Goal: Browse casually

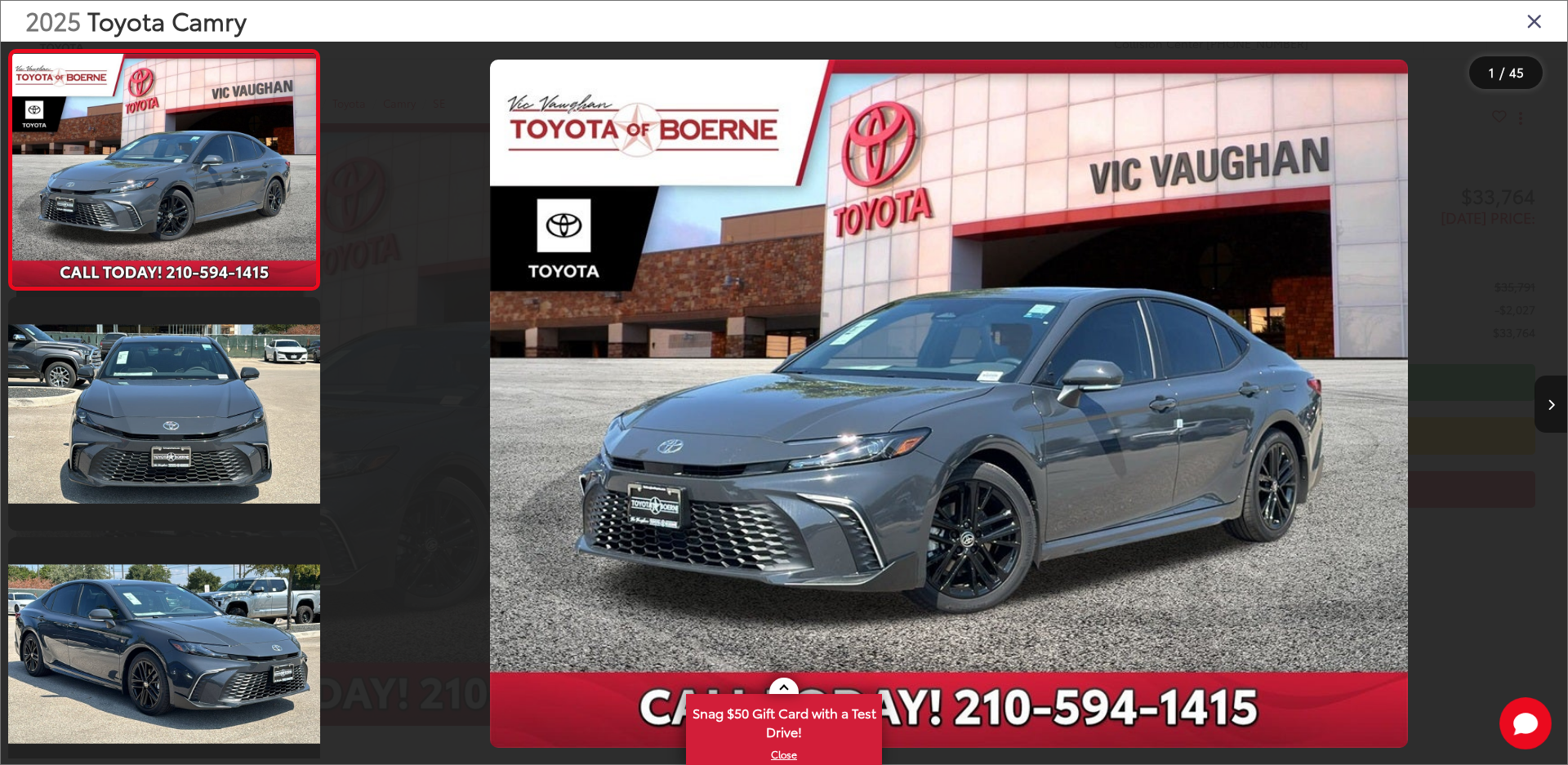
click at [1550, 401] on icon "Next image" at bounding box center [1551, 405] width 8 height 12
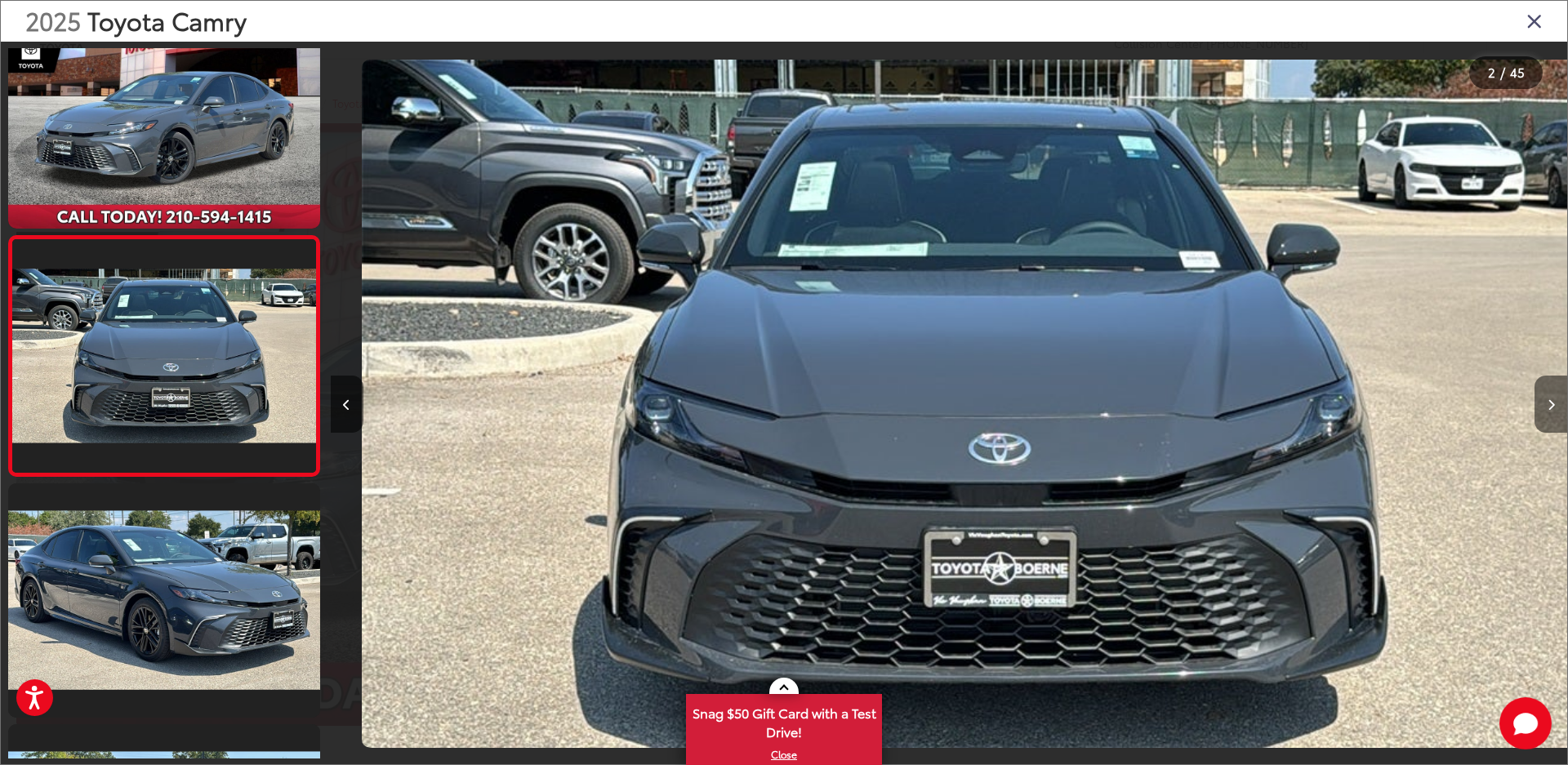
scroll to position [0, 1236]
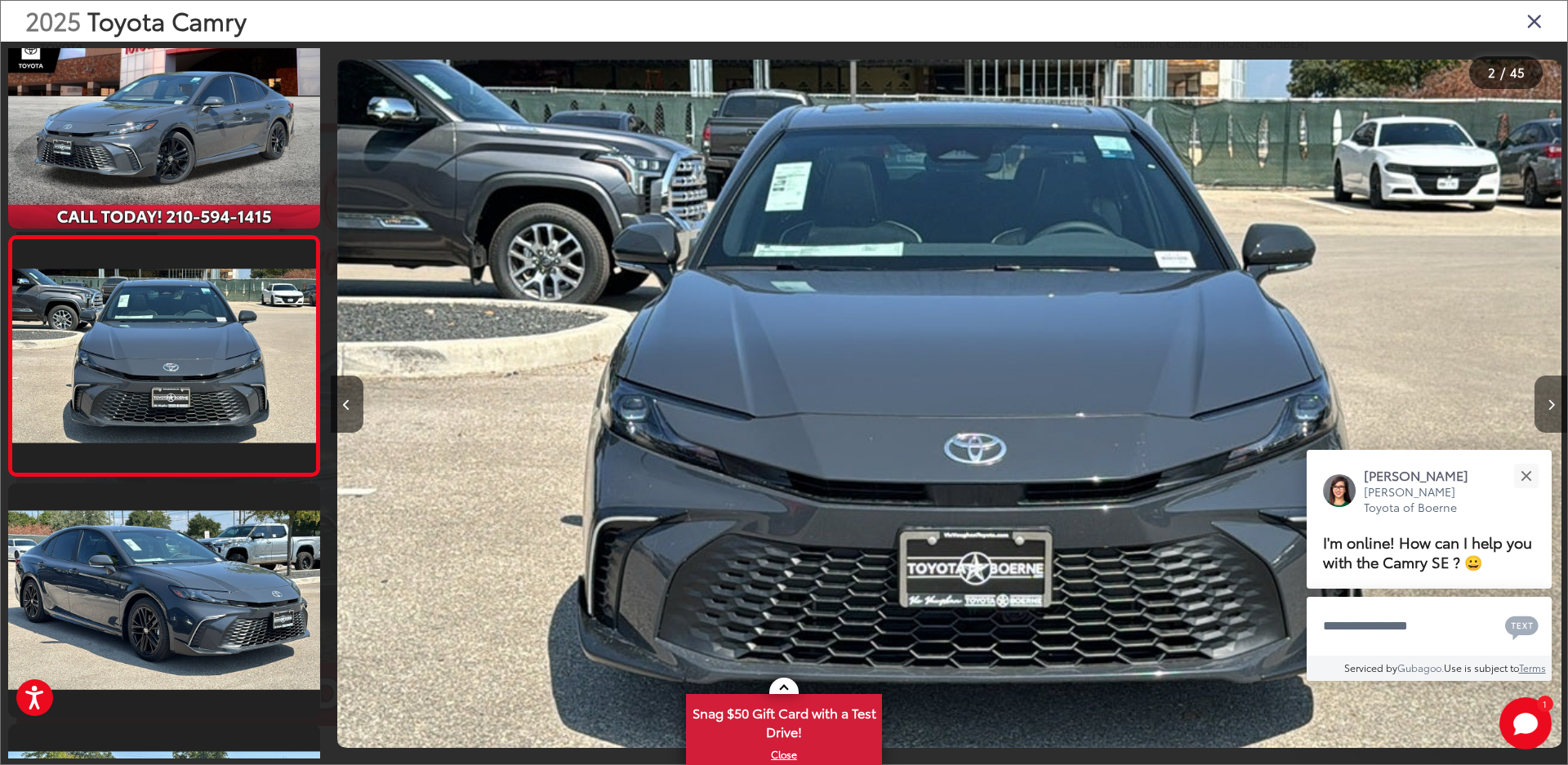
click at [1550, 401] on icon "Next image" at bounding box center [1551, 405] width 8 height 12
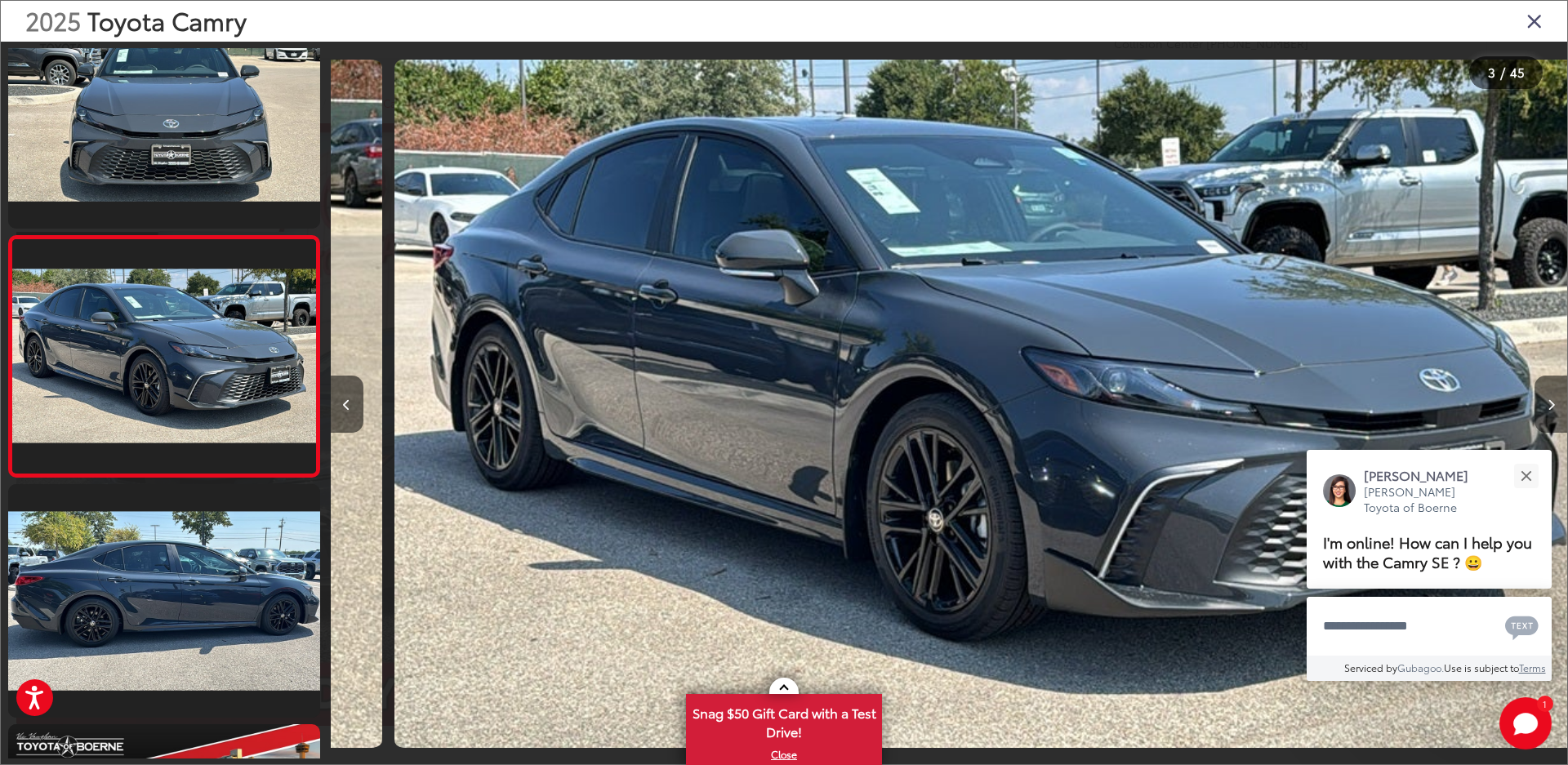
scroll to position [0, 2473]
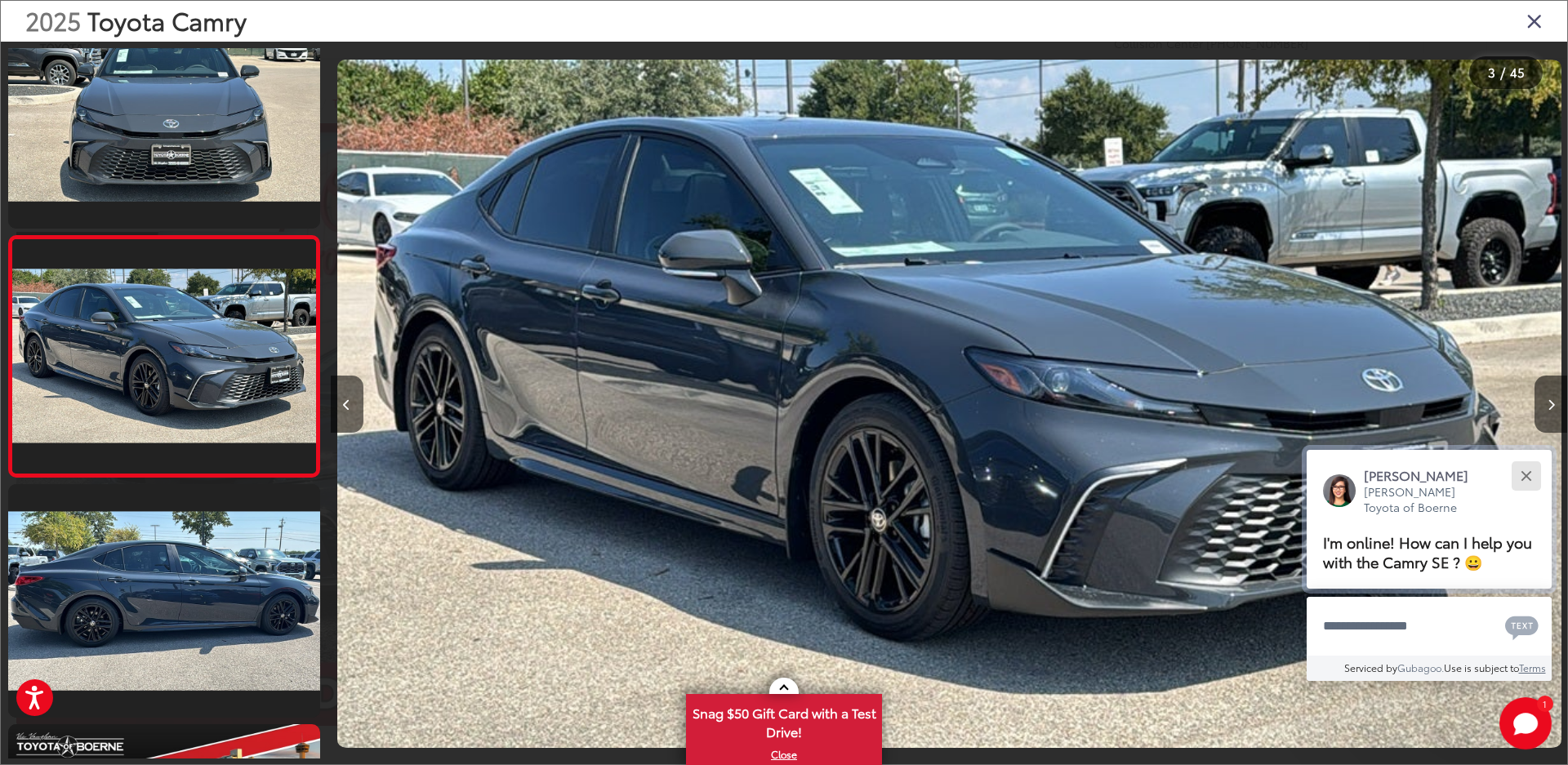
click at [1526, 474] on div "Close" at bounding box center [1526, 475] width 11 height 11
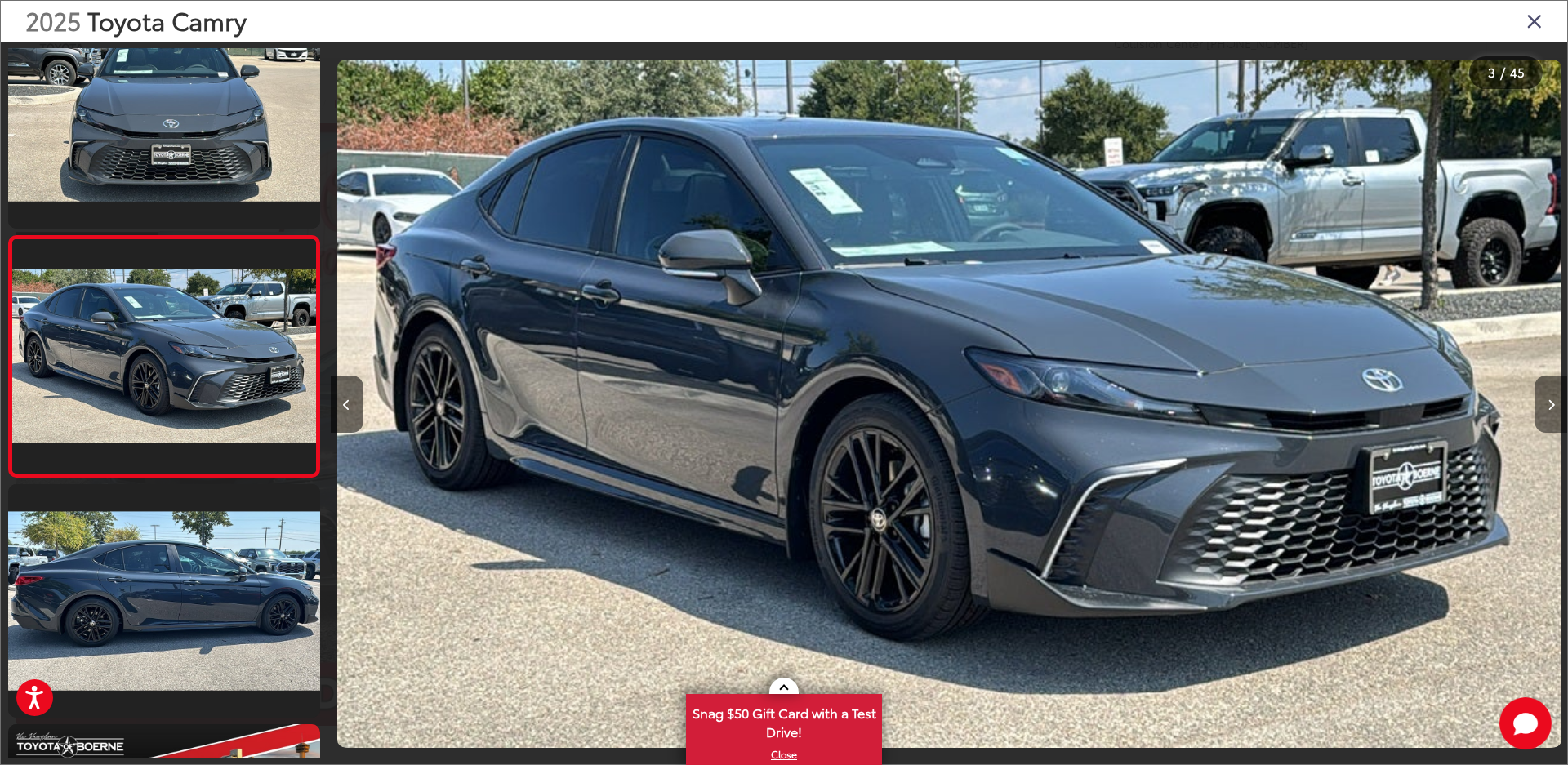
click at [1550, 412] on button "Next image" at bounding box center [1550, 404] width 32 height 57
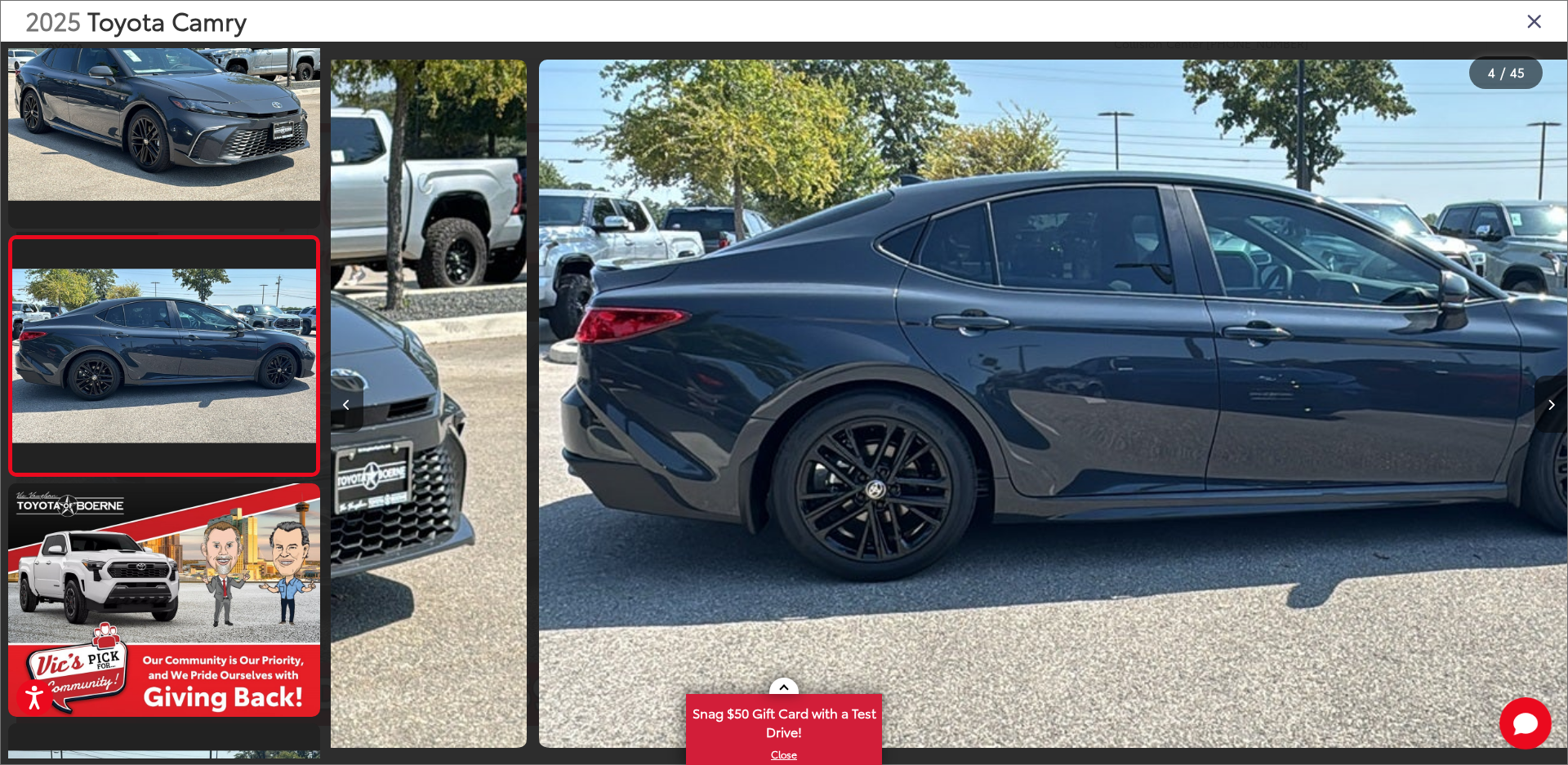
scroll to position [0, 3711]
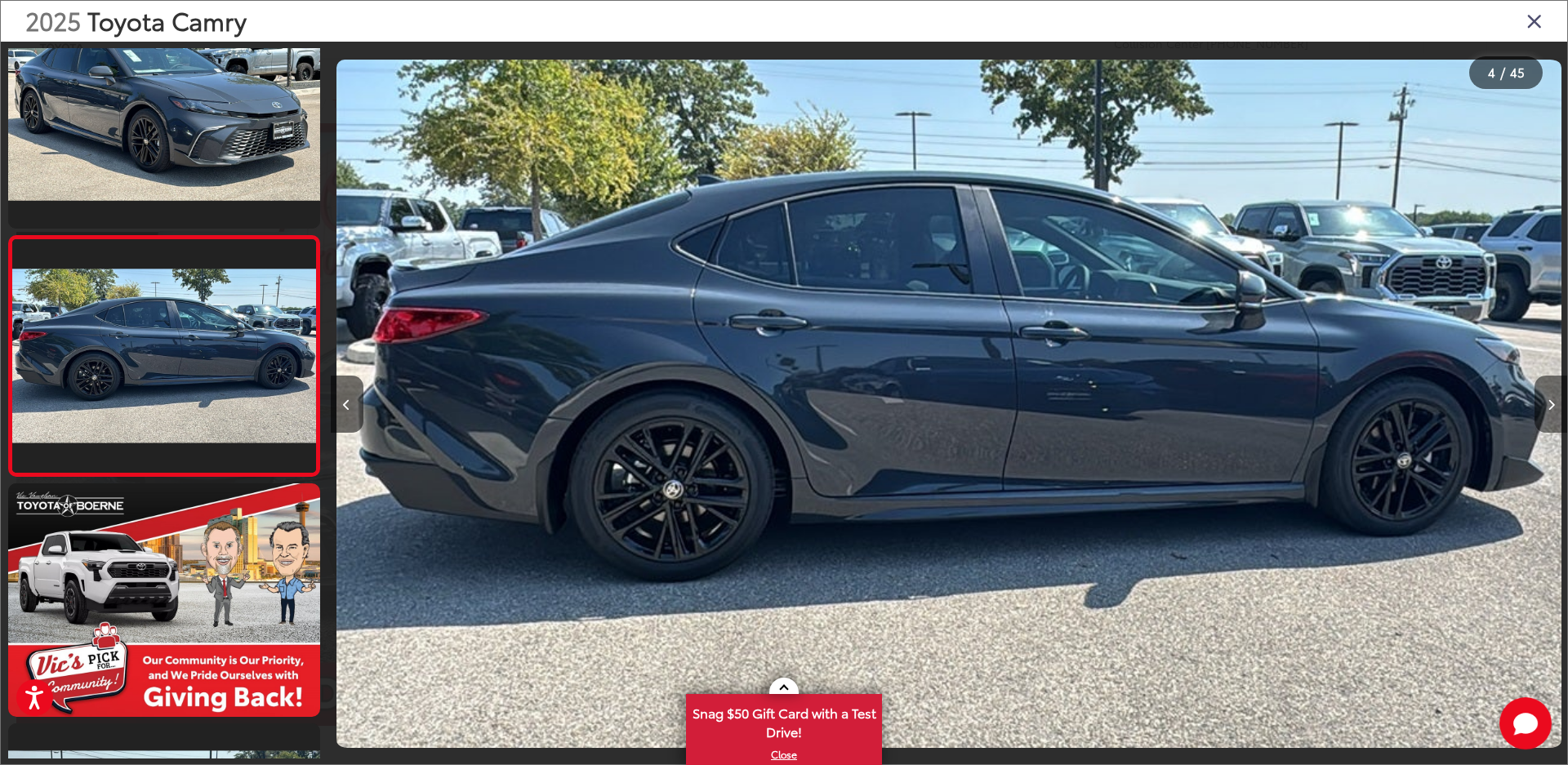
click at [1545, 404] on button "Next image" at bounding box center [1550, 404] width 32 height 57
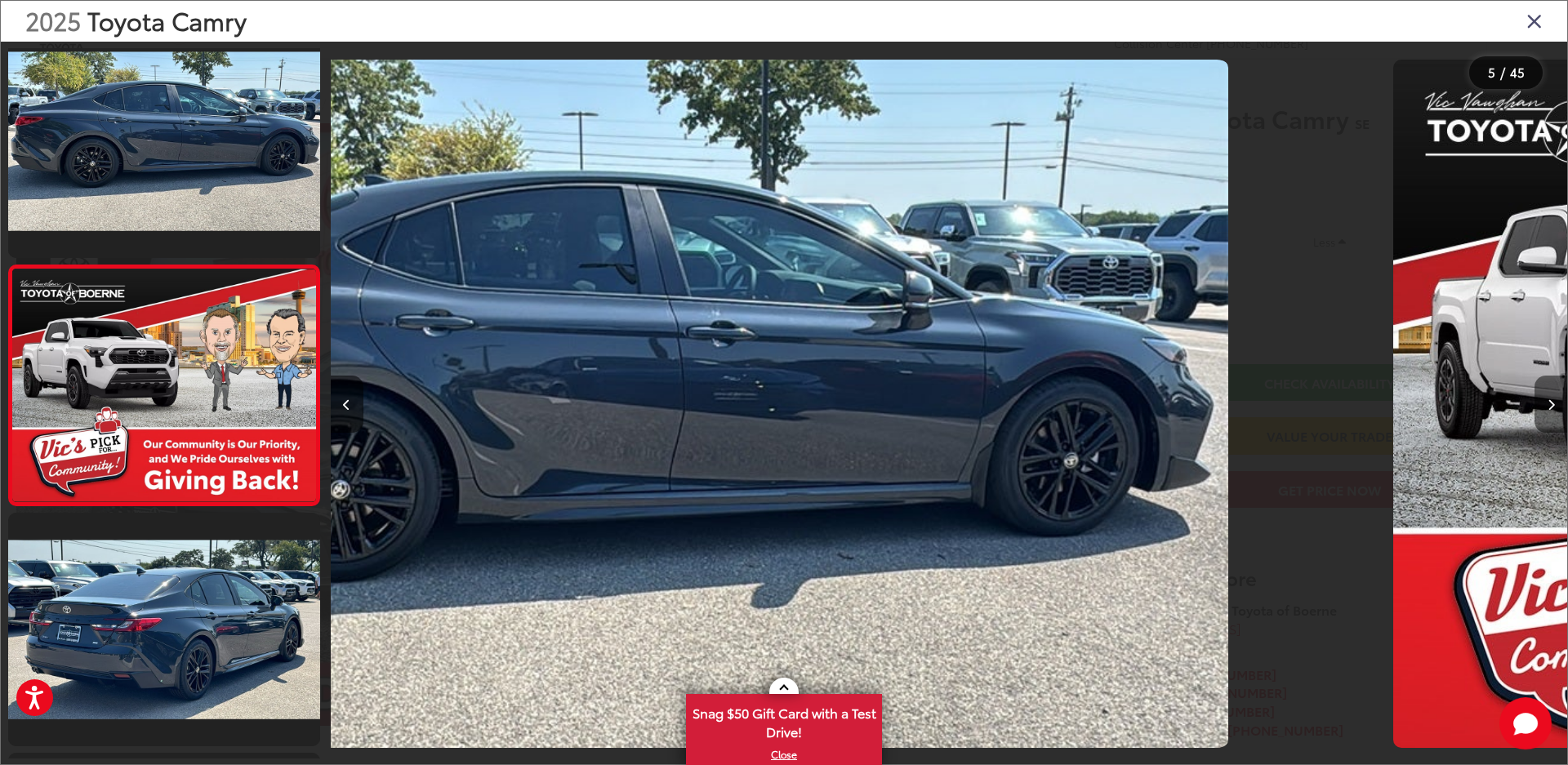
scroll to position [775, 0]
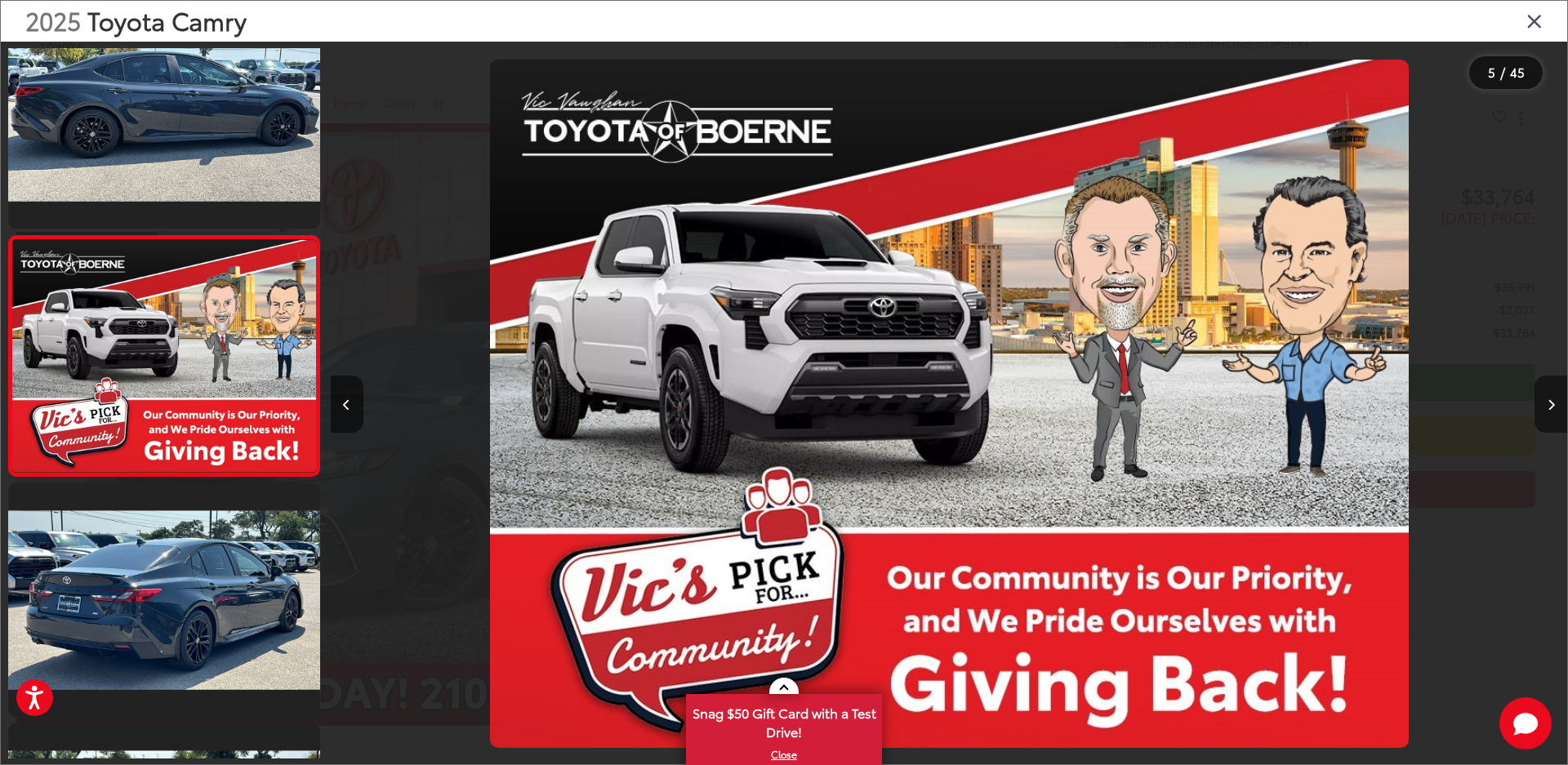
click at [1545, 404] on button "Next image" at bounding box center [1550, 404] width 32 height 57
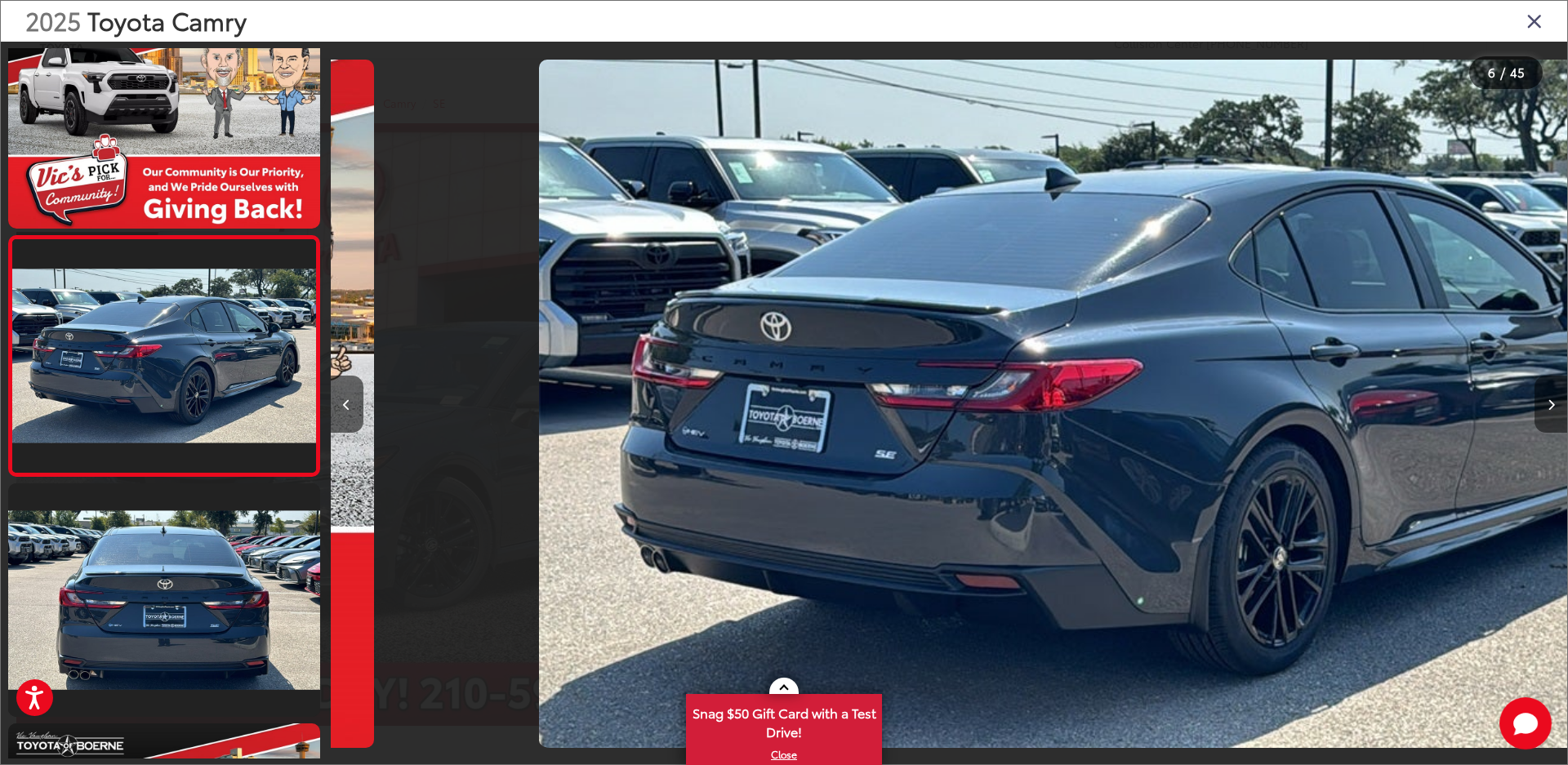
scroll to position [0, 6184]
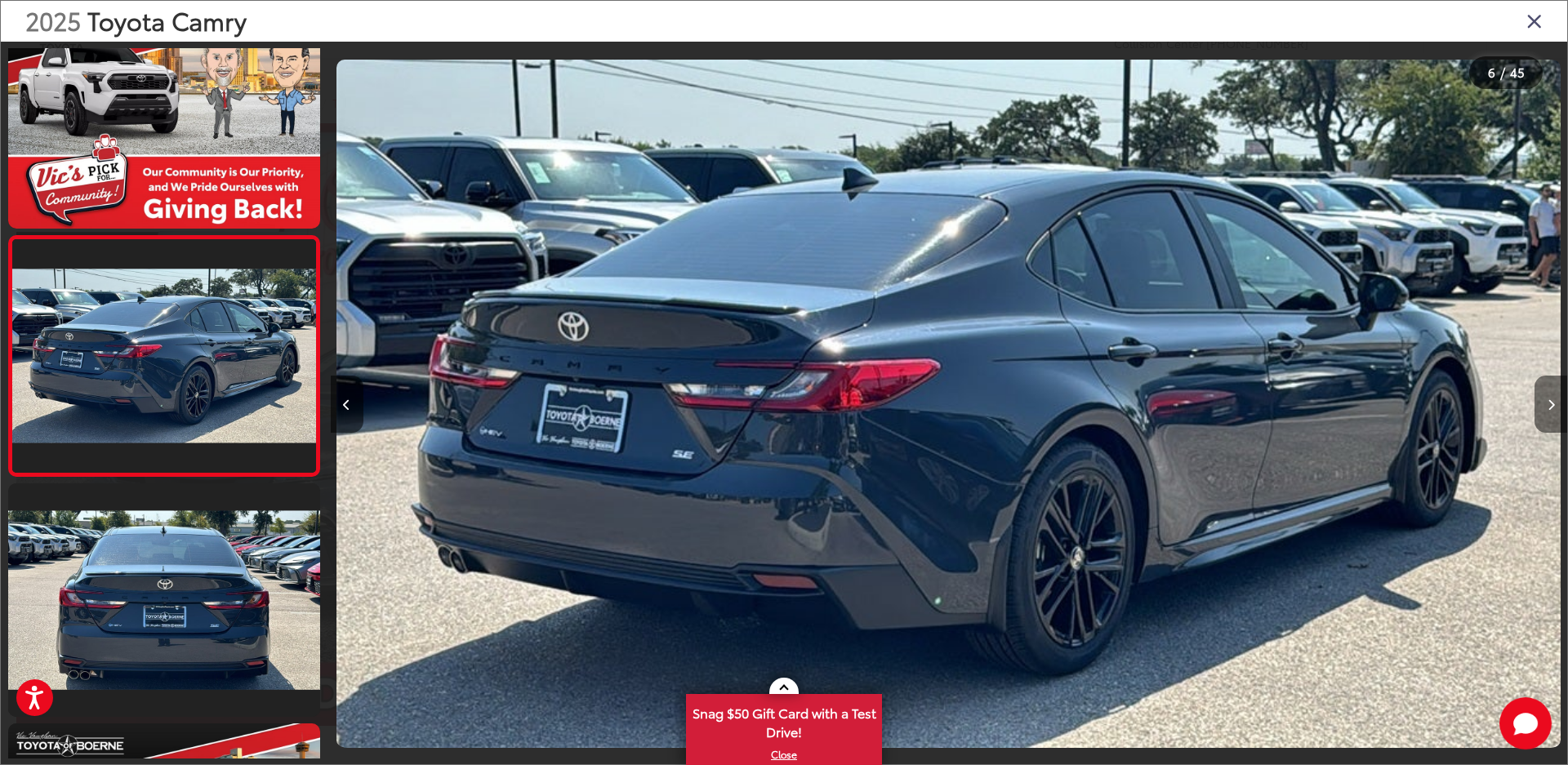
click at [1545, 404] on button "Next image" at bounding box center [1550, 404] width 32 height 57
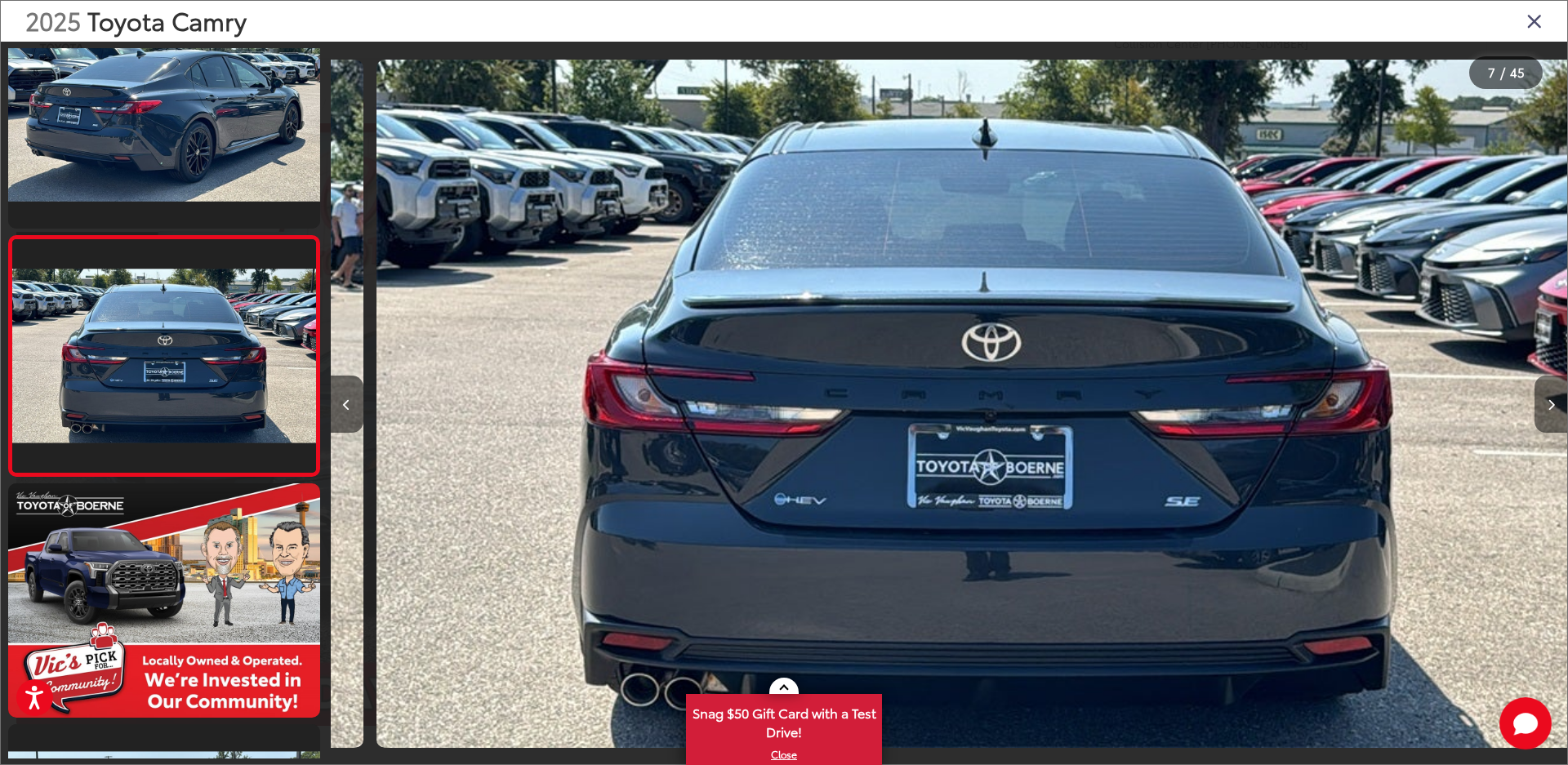
scroll to position [0, 7420]
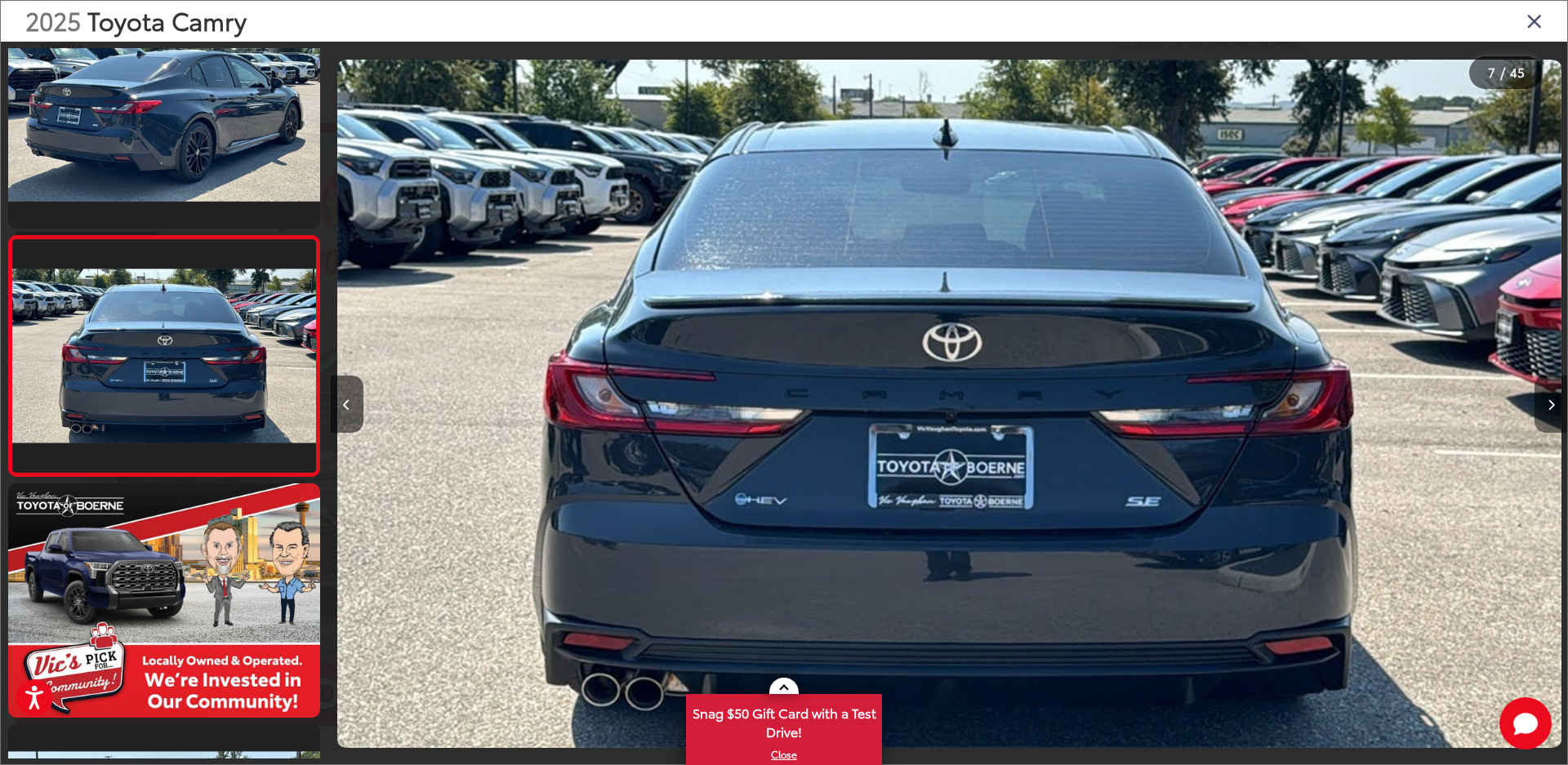
click at [1545, 404] on button "Next image" at bounding box center [1550, 404] width 32 height 57
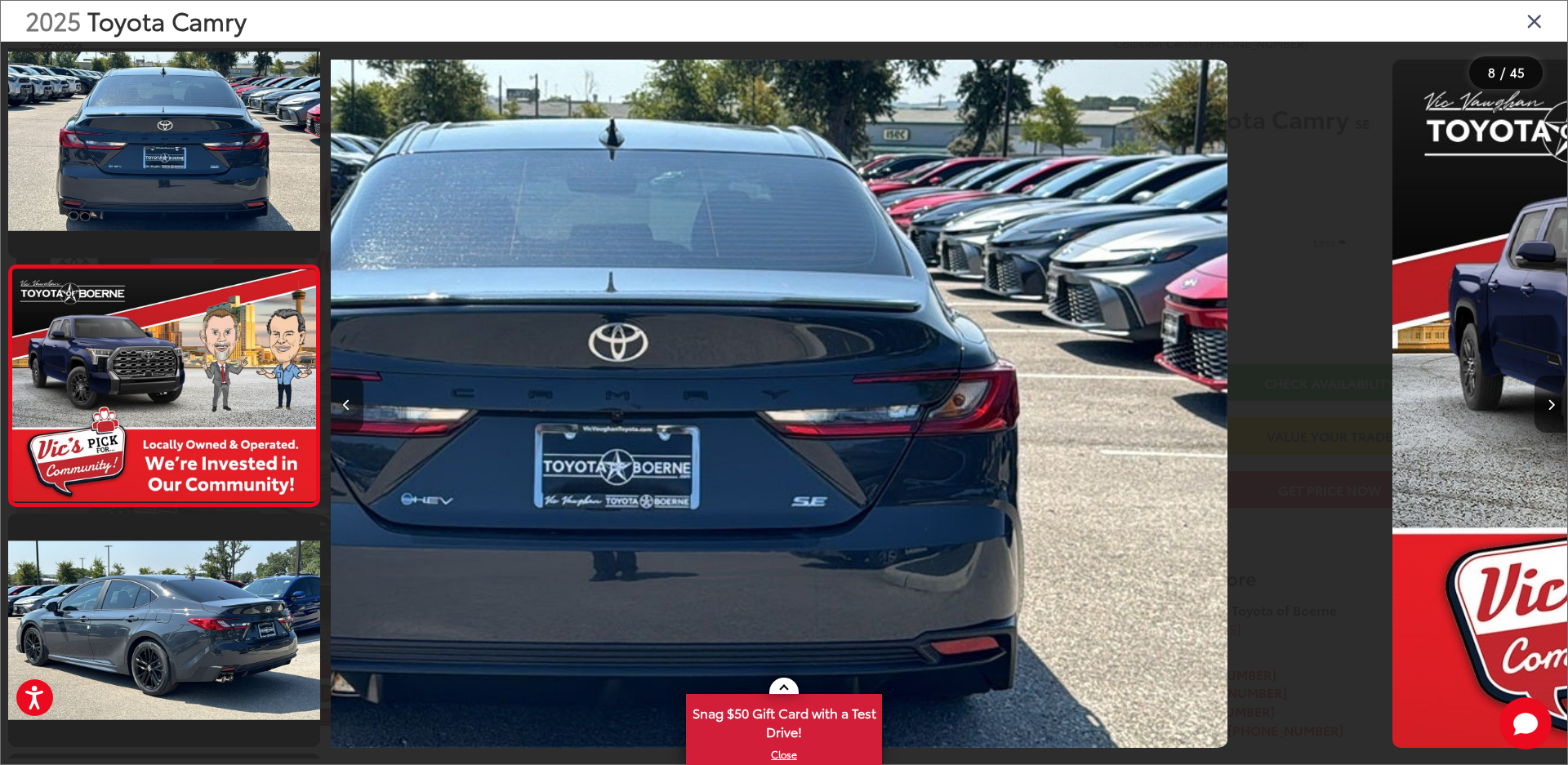
scroll to position [1495, 0]
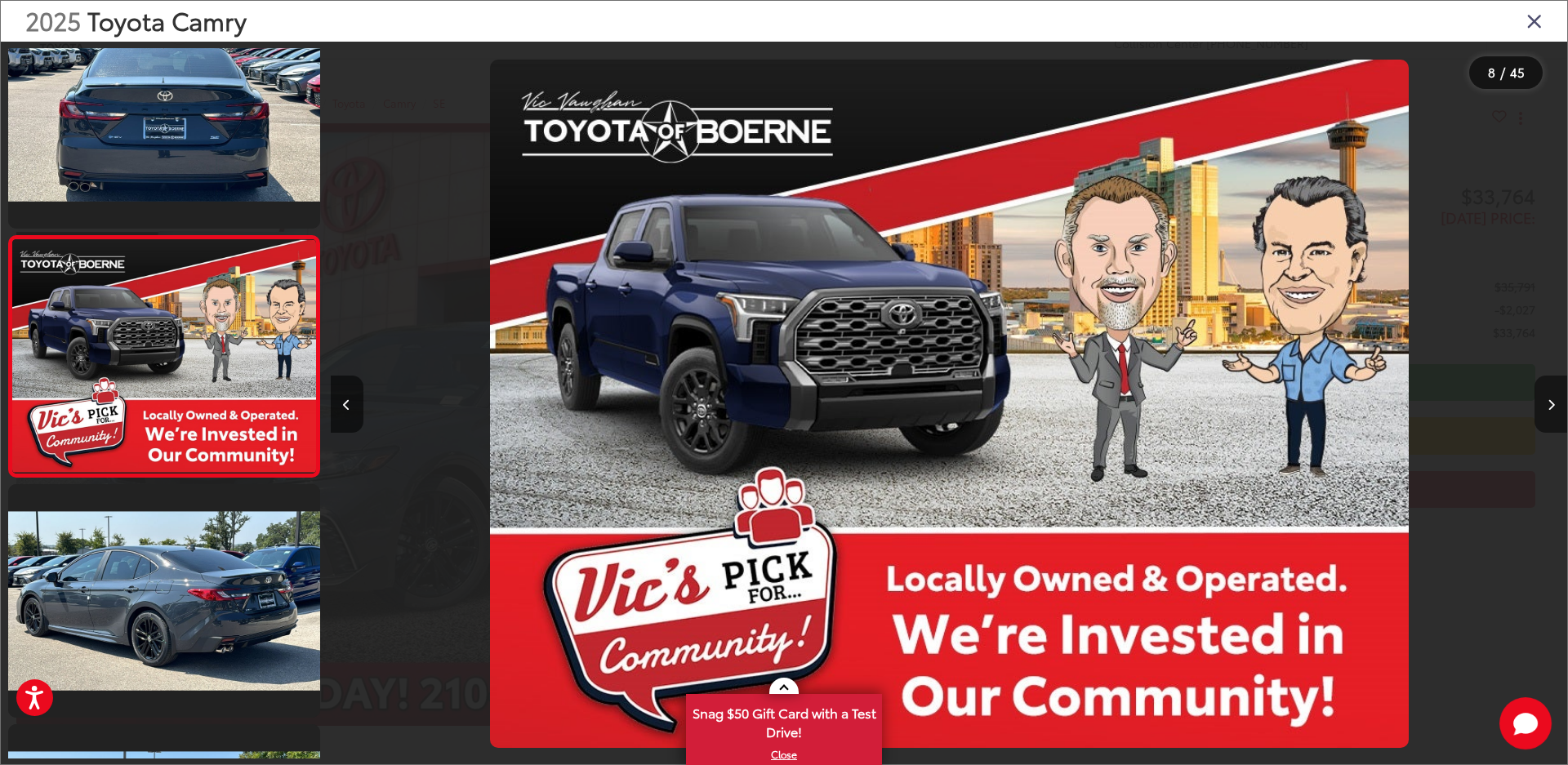
click at [1545, 404] on button "Next image" at bounding box center [1550, 404] width 32 height 57
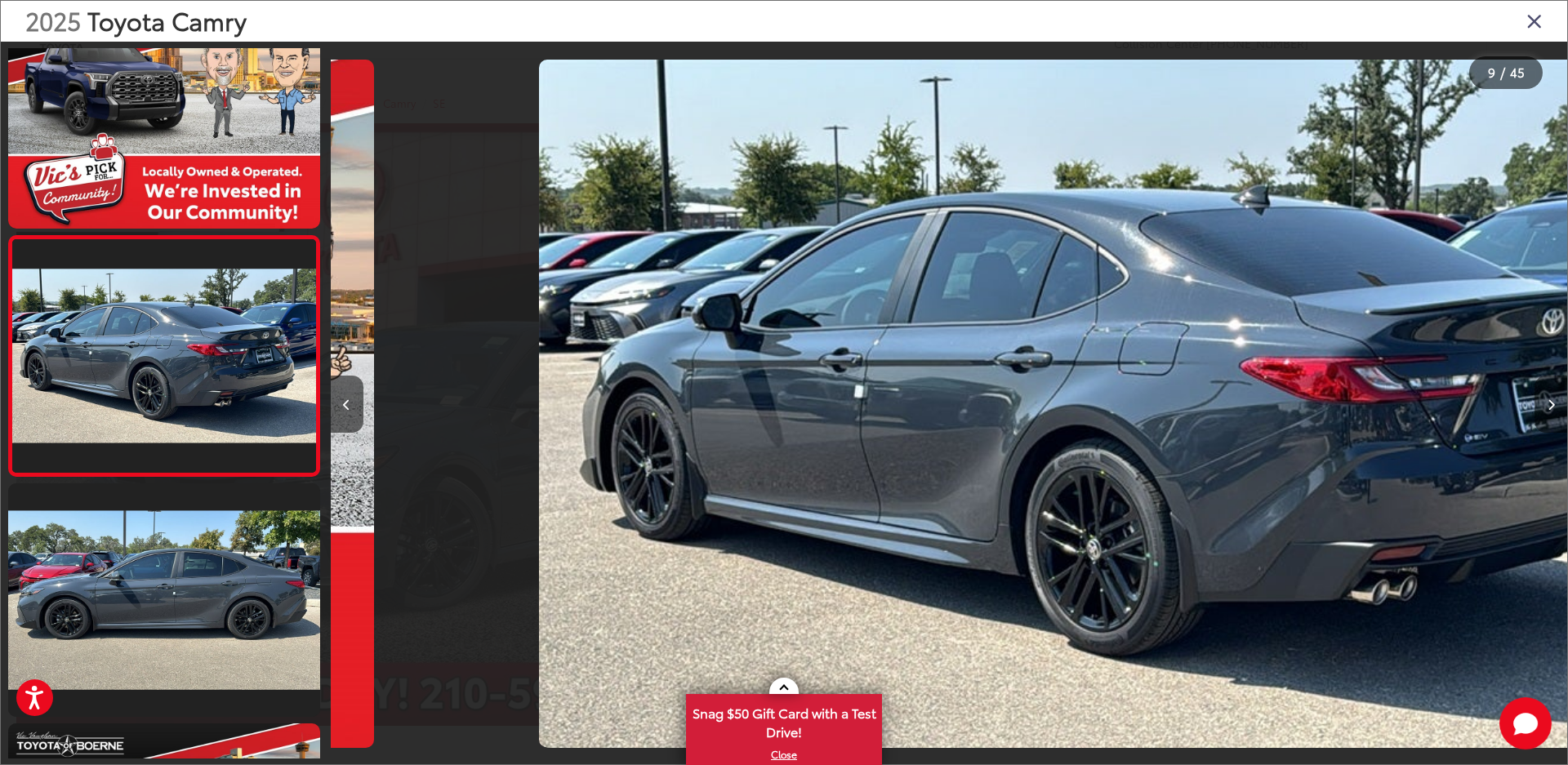
scroll to position [0, 0]
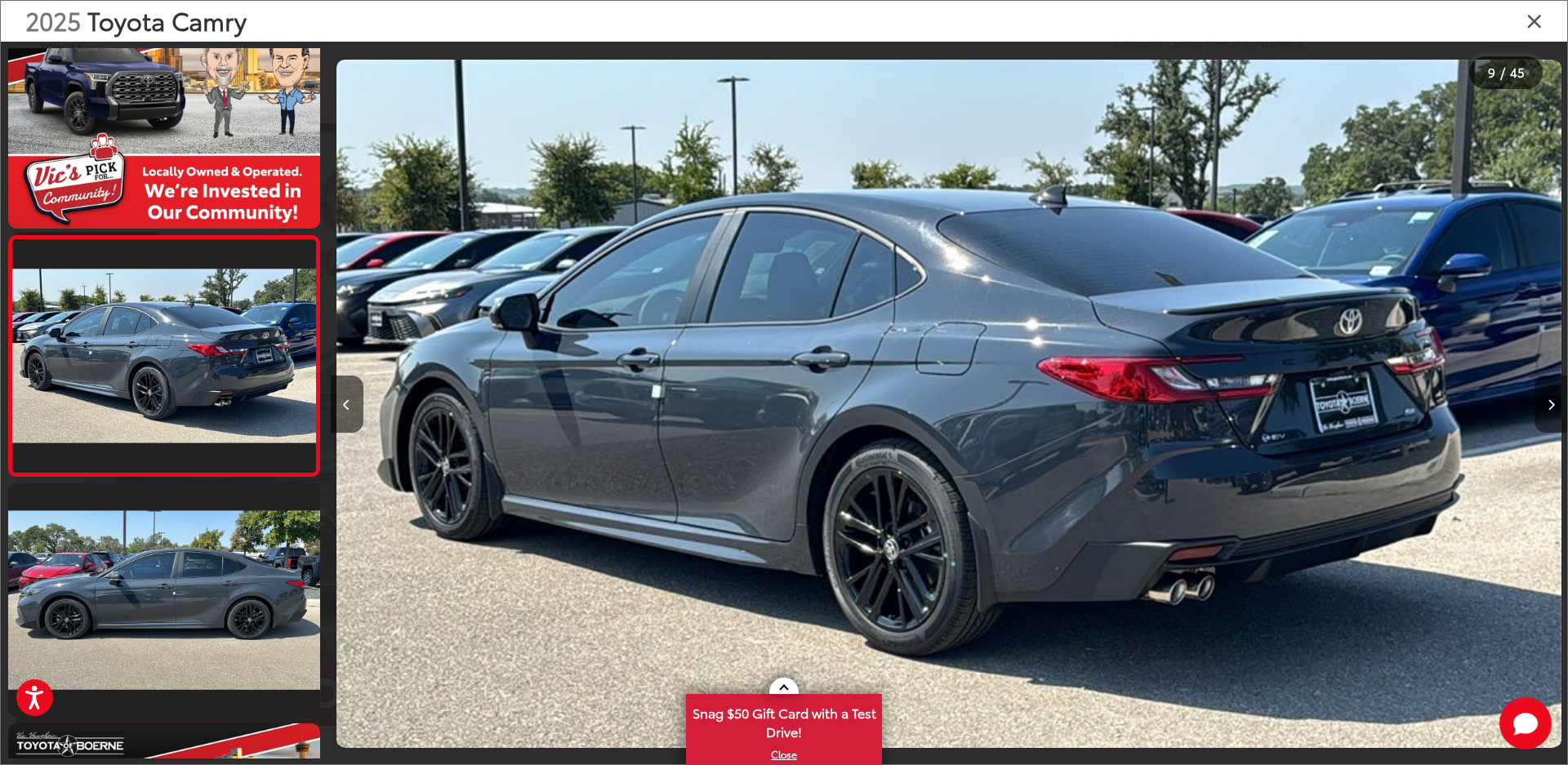
click at [1545, 404] on button "Next image" at bounding box center [1550, 404] width 32 height 57
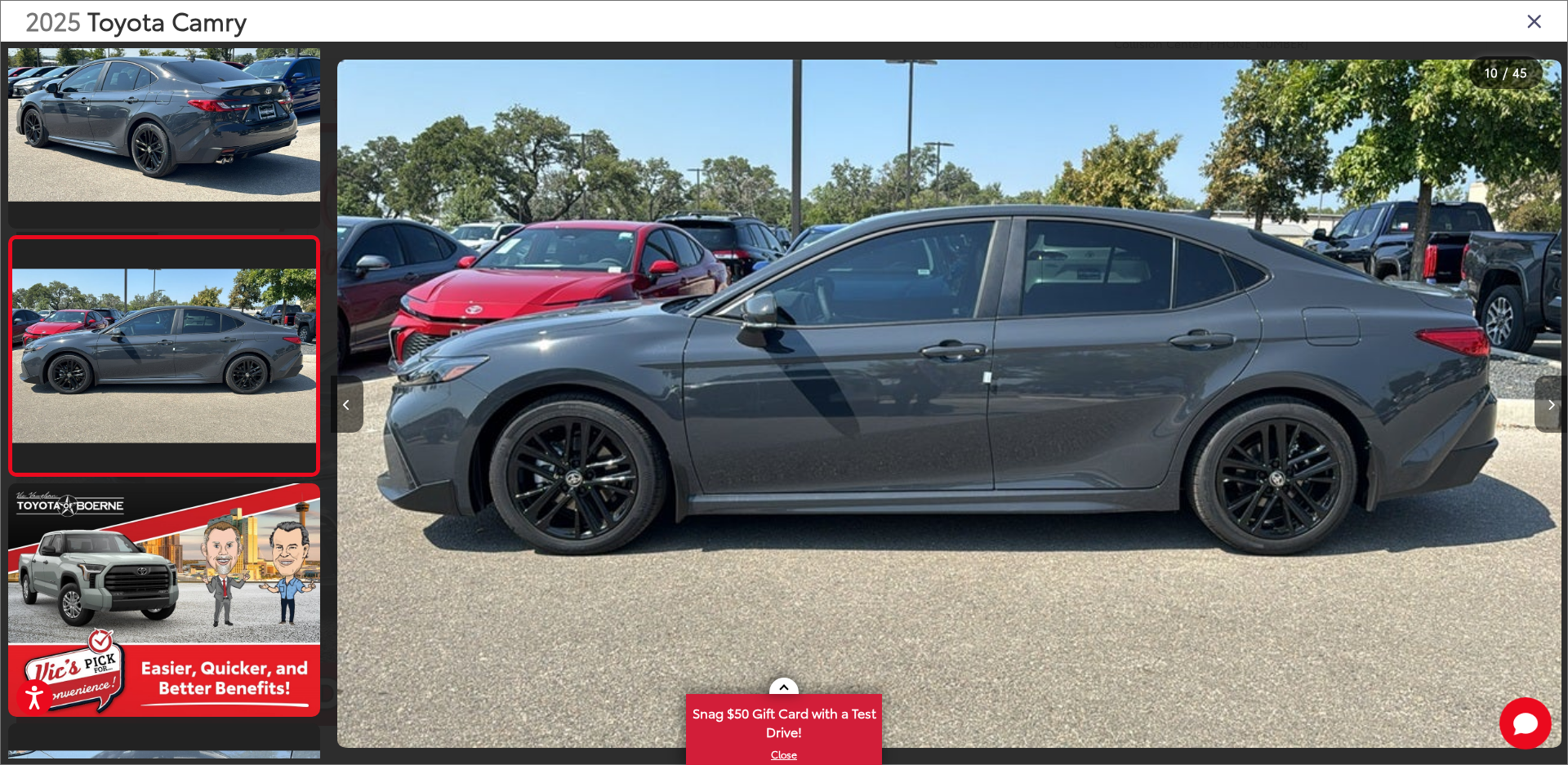
click at [1545, 404] on button "Next image" at bounding box center [1550, 404] width 32 height 57
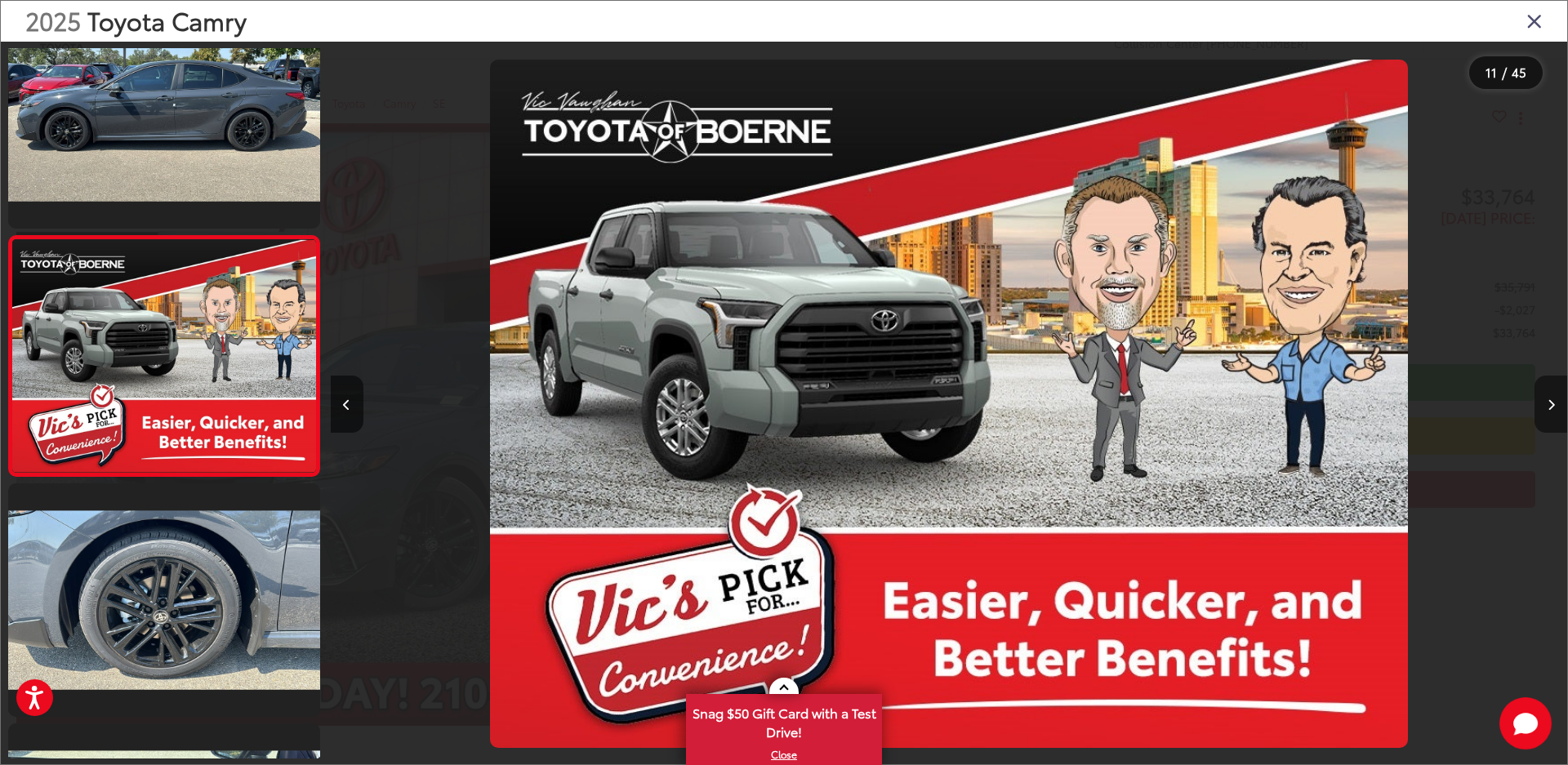
click at [1545, 404] on button "Next image" at bounding box center [1550, 404] width 32 height 57
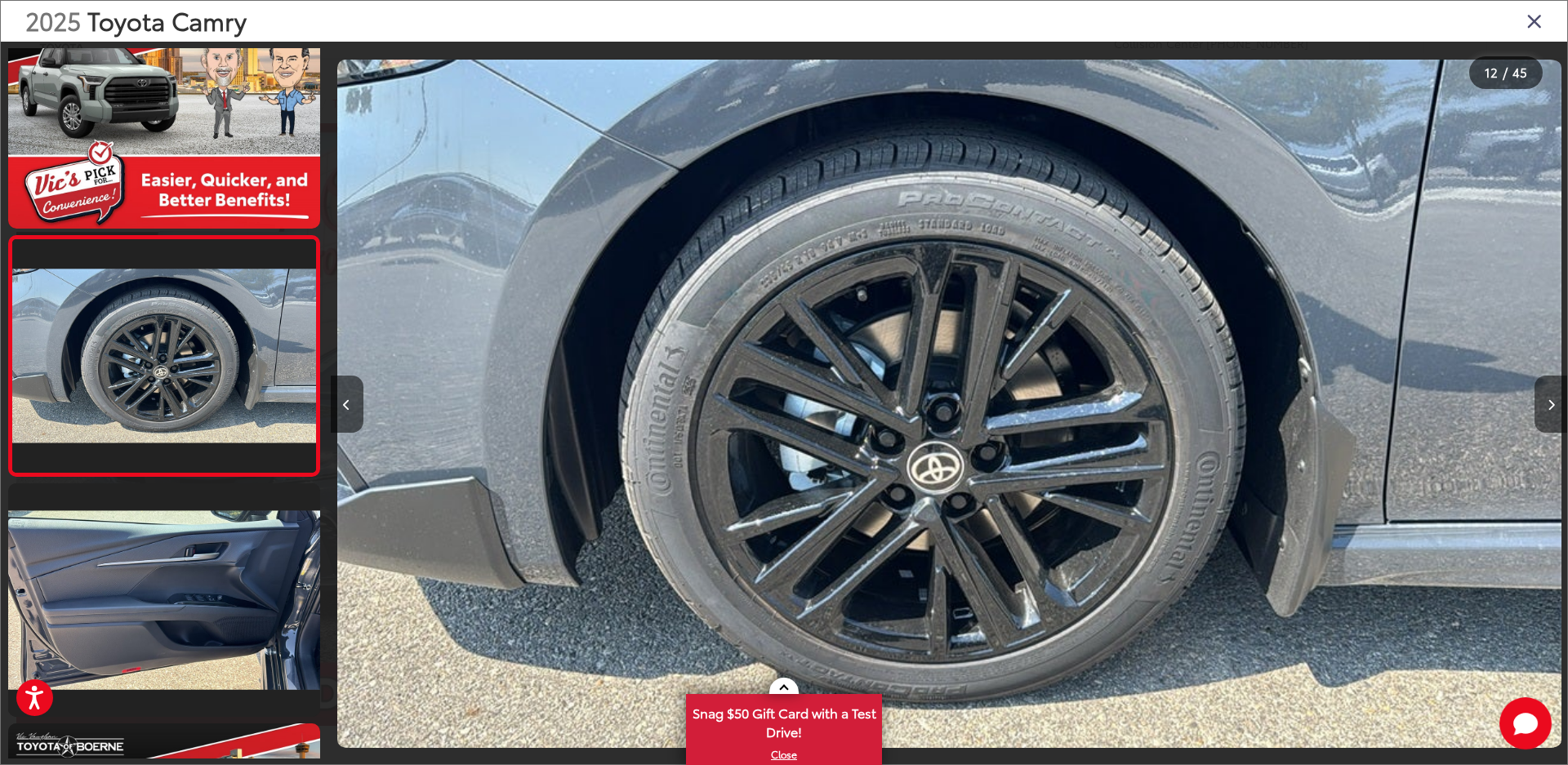
click at [1545, 404] on button "Next image" at bounding box center [1550, 404] width 32 height 57
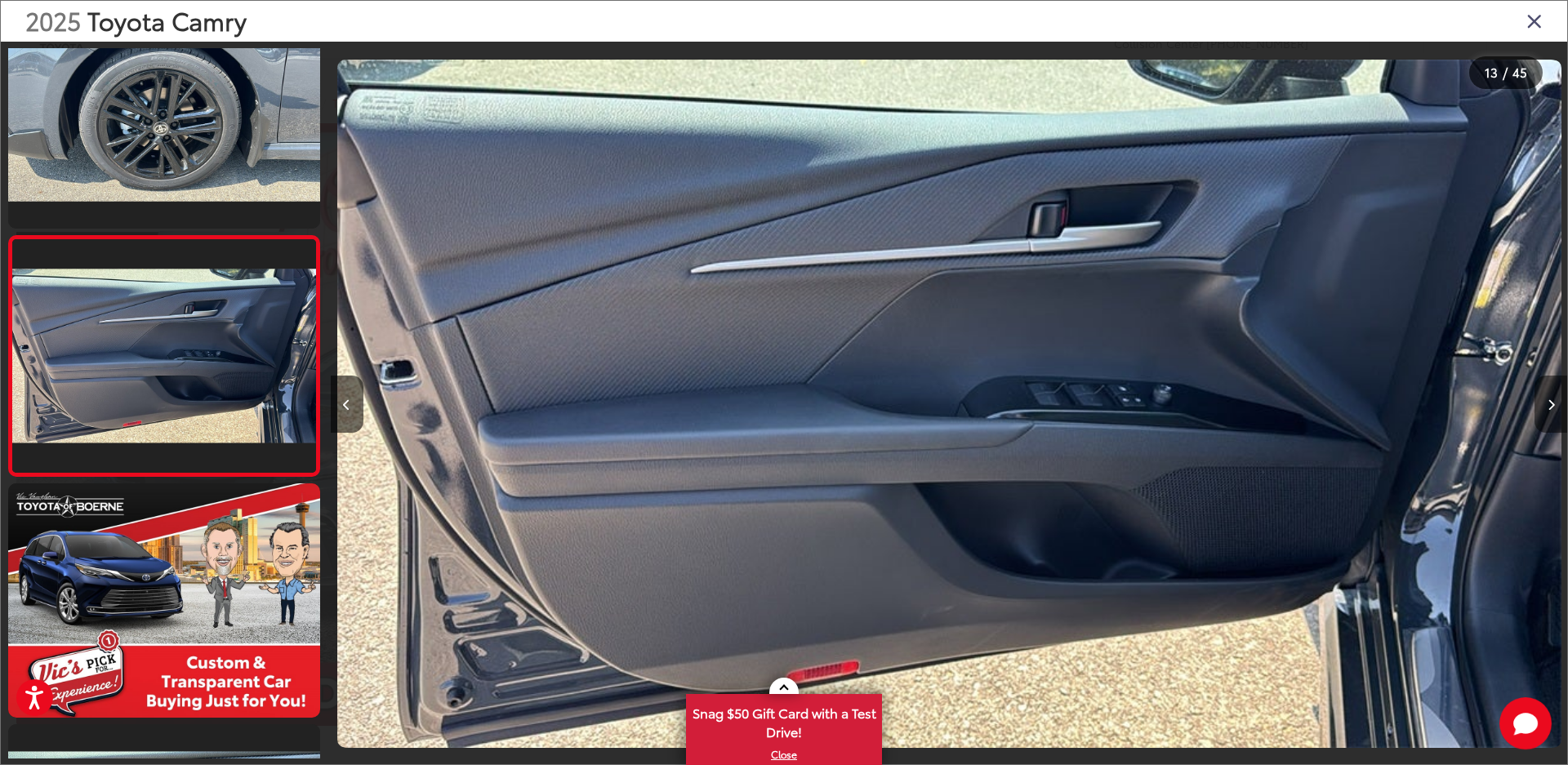
click at [1545, 404] on button "Next image" at bounding box center [1550, 404] width 32 height 57
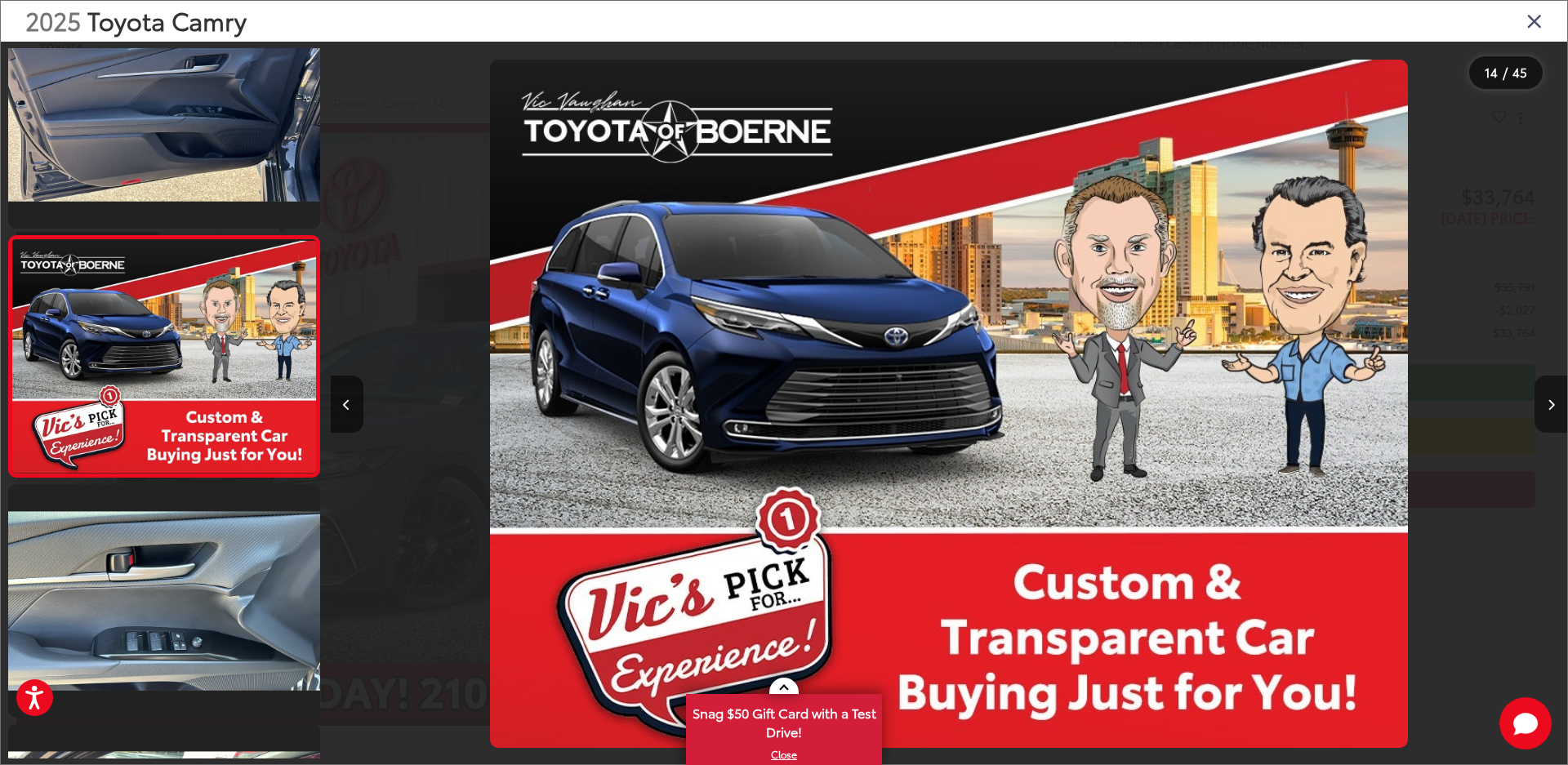
click at [1545, 404] on button "Next image" at bounding box center [1550, 404] width 32 height 57
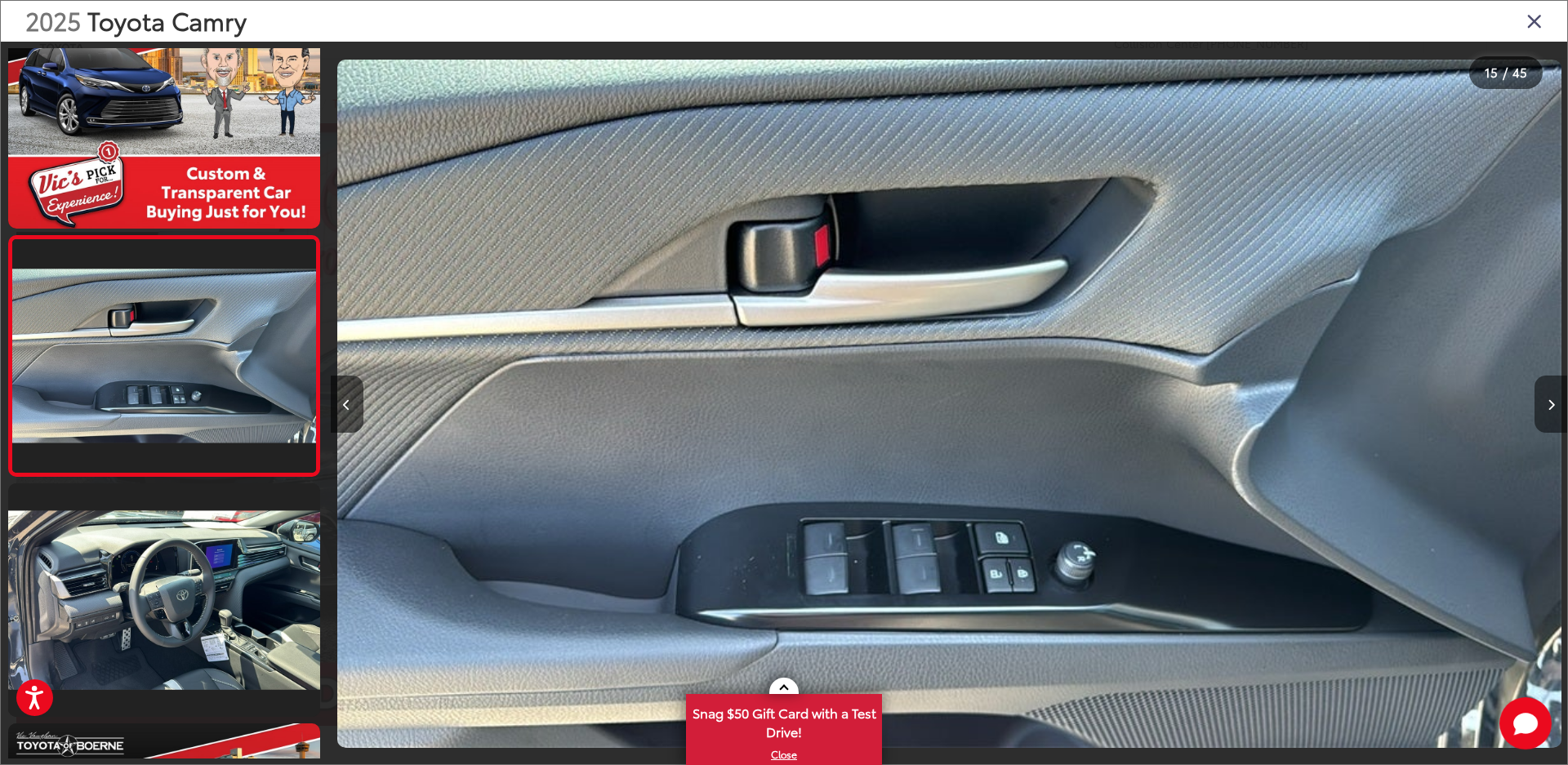
click at [1545, 404] on button "Next image" at bounding box center [1550, 404] width 32 height 57
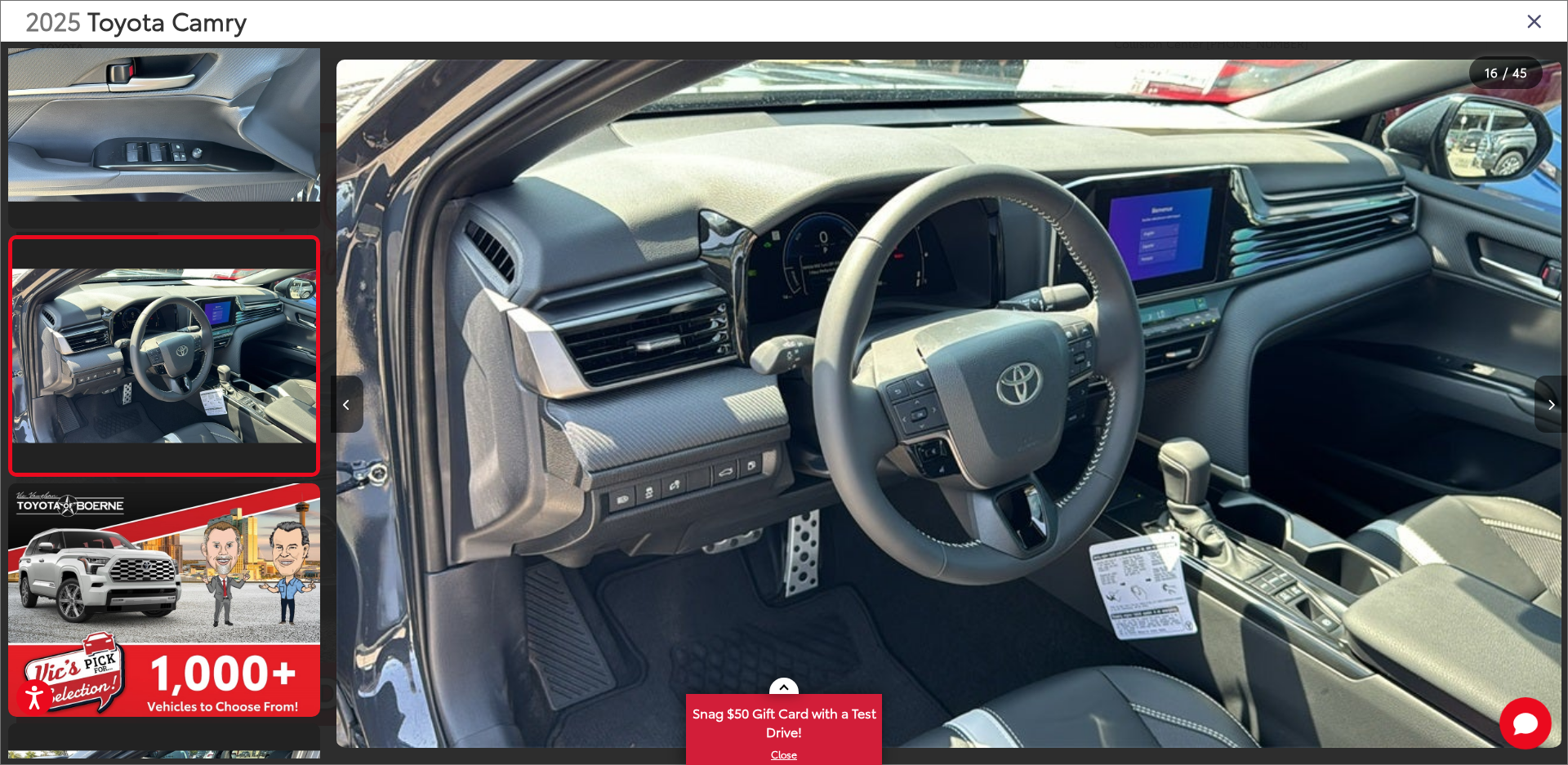
click at [1545, 404] on button "Next image" at bounding box center [1550, 404] width 32 height 57
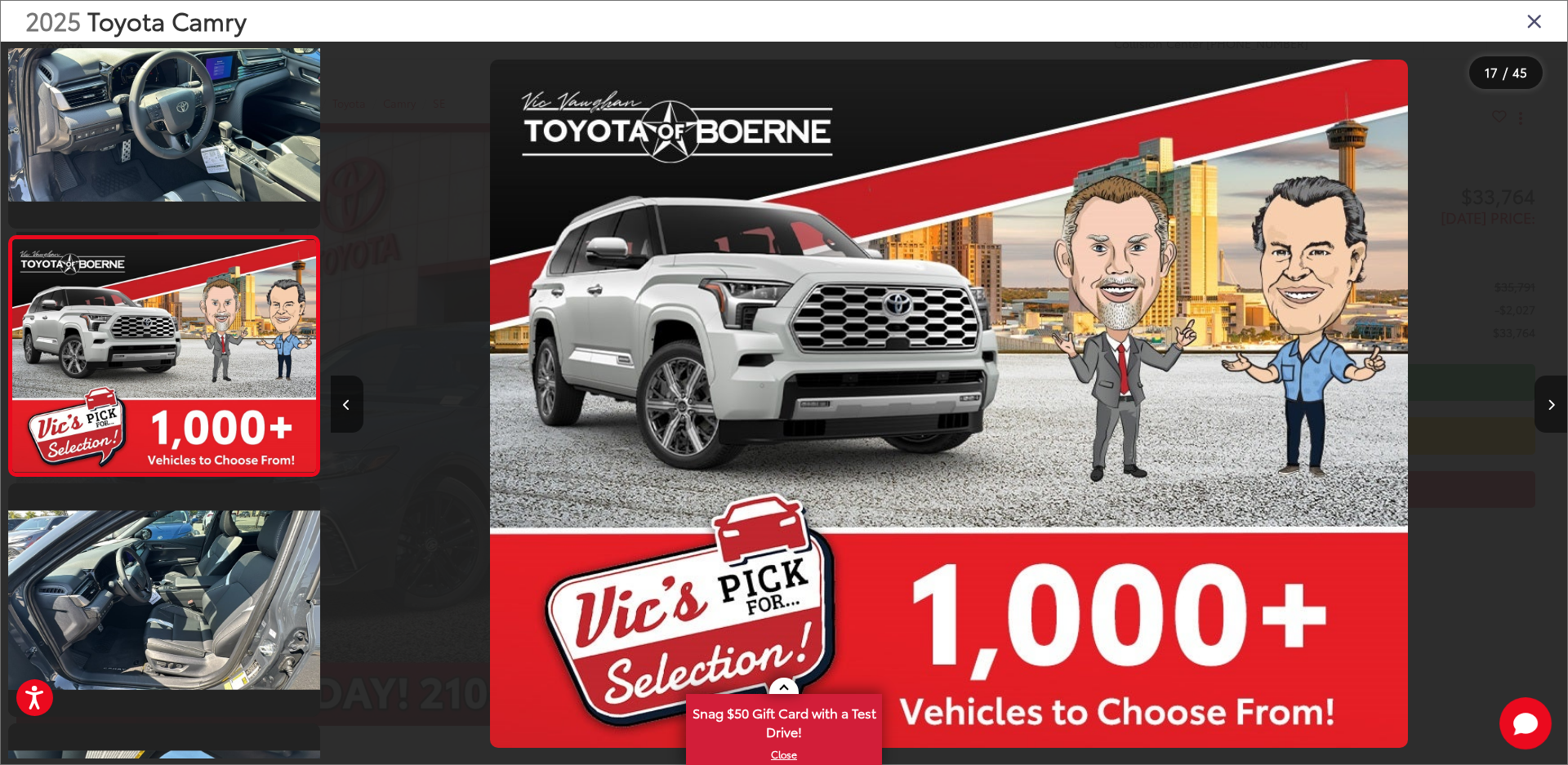
click at [1545, 404] on button "Next image" at bounding box center [1550, 404] width 32 height 57
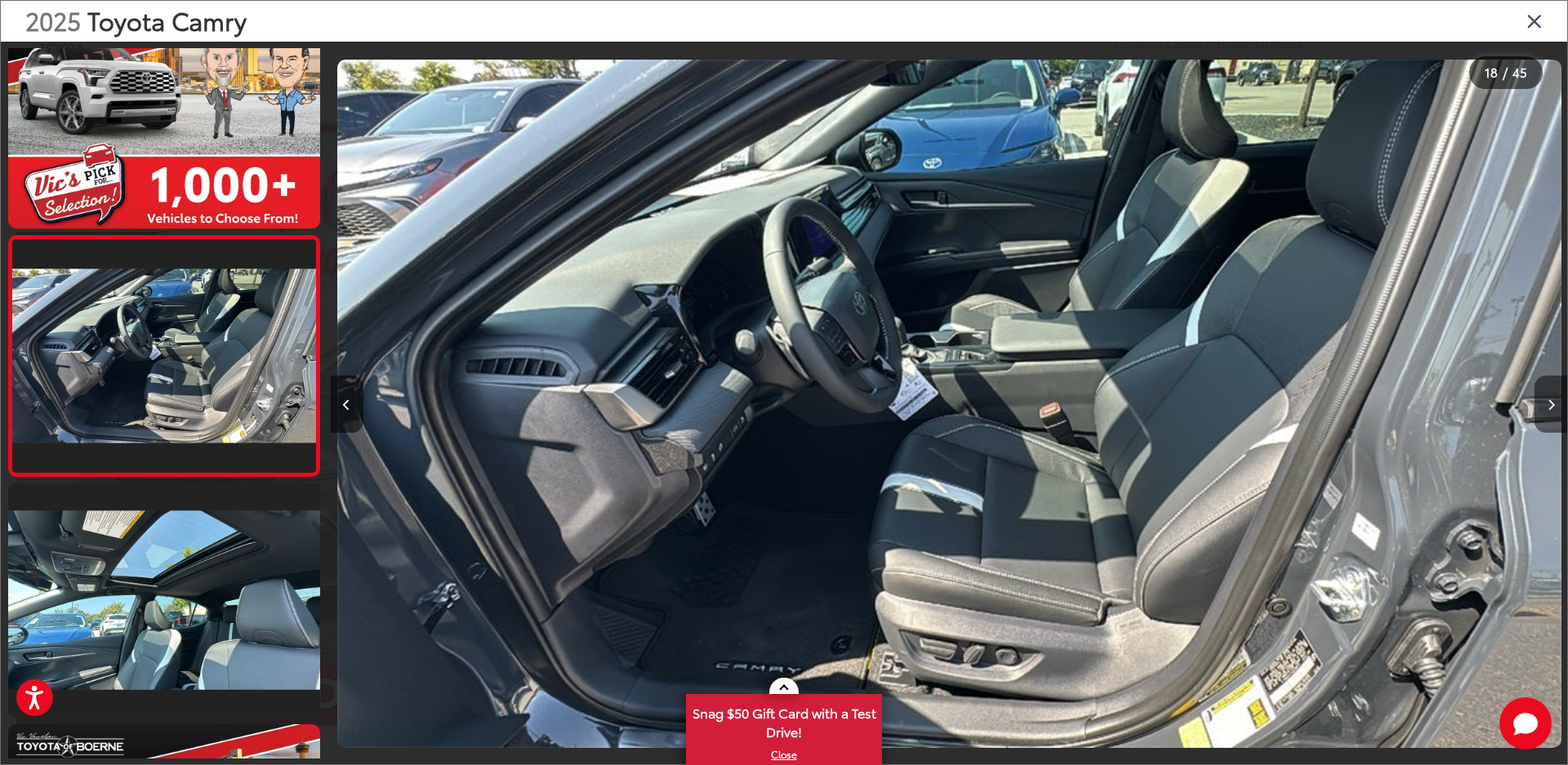
click at [1545, 404] on button "Next image" at bounding box center [1550, 404] width 32 height 57
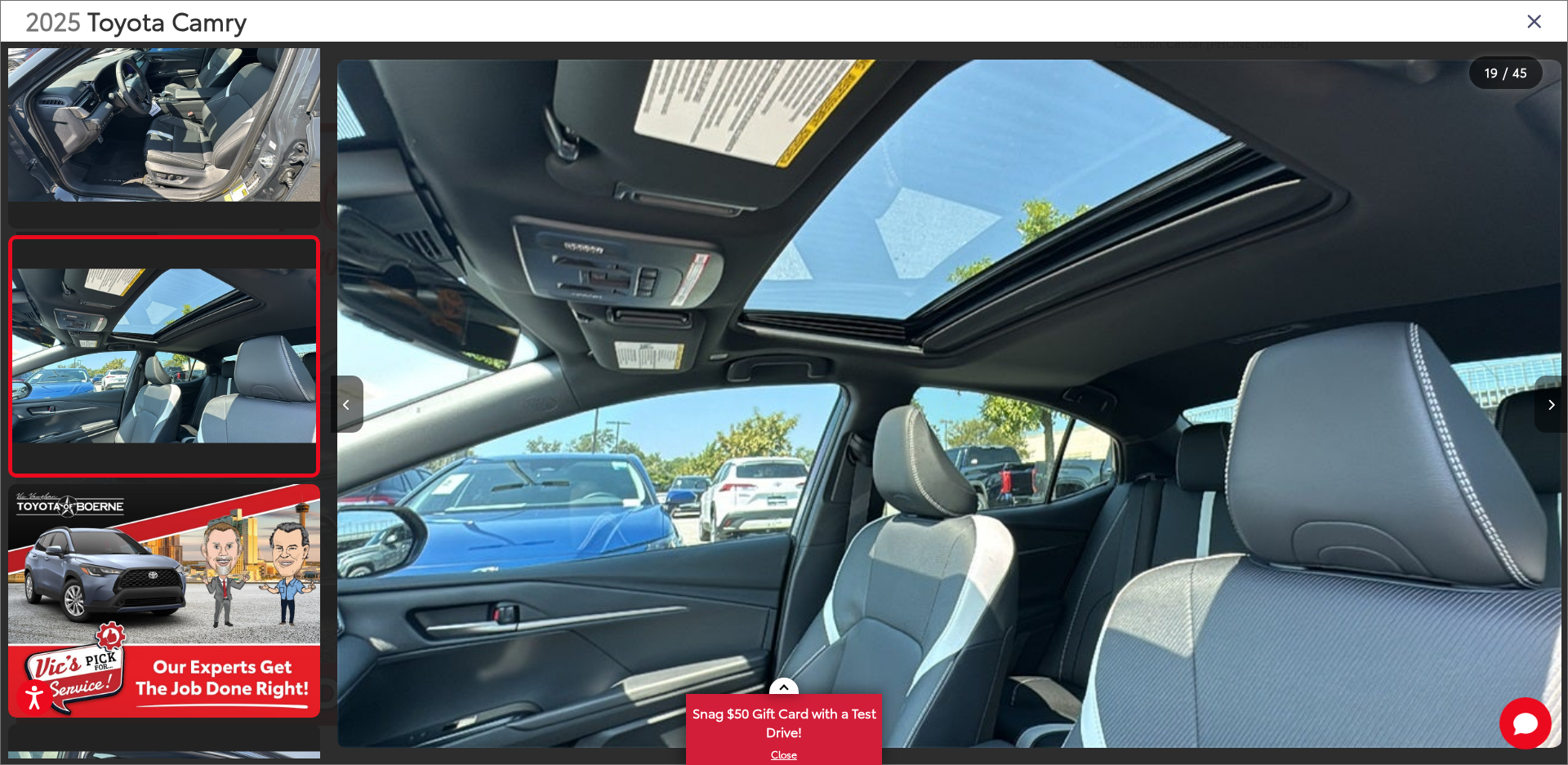
click at [1545, 404] on button "Next image" at bounding box center [1550, 404] width 32 height 57
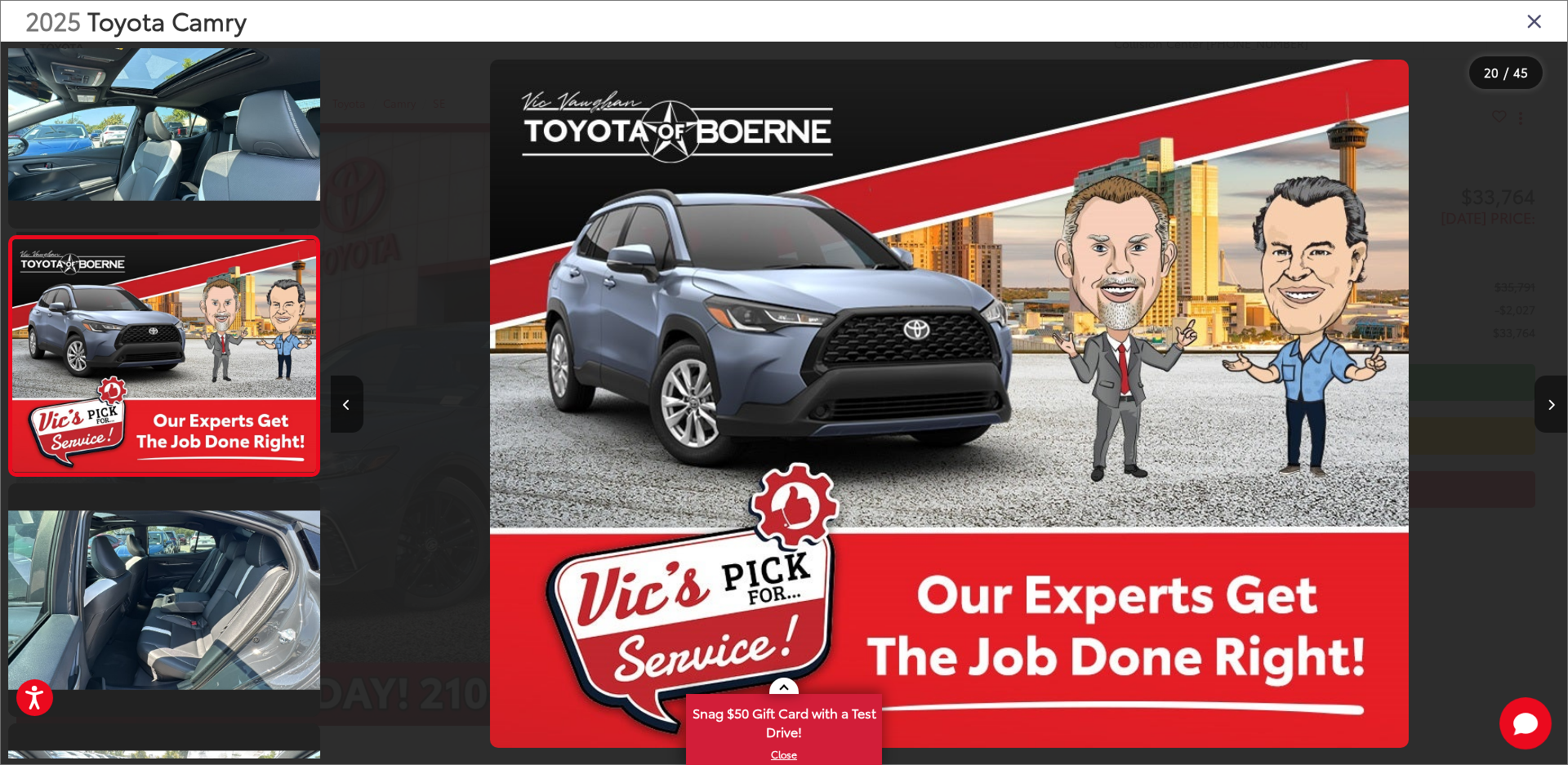
click at [1547, 403] on icon "Next image" at bounding box center [1551, 405] width 8 height 12
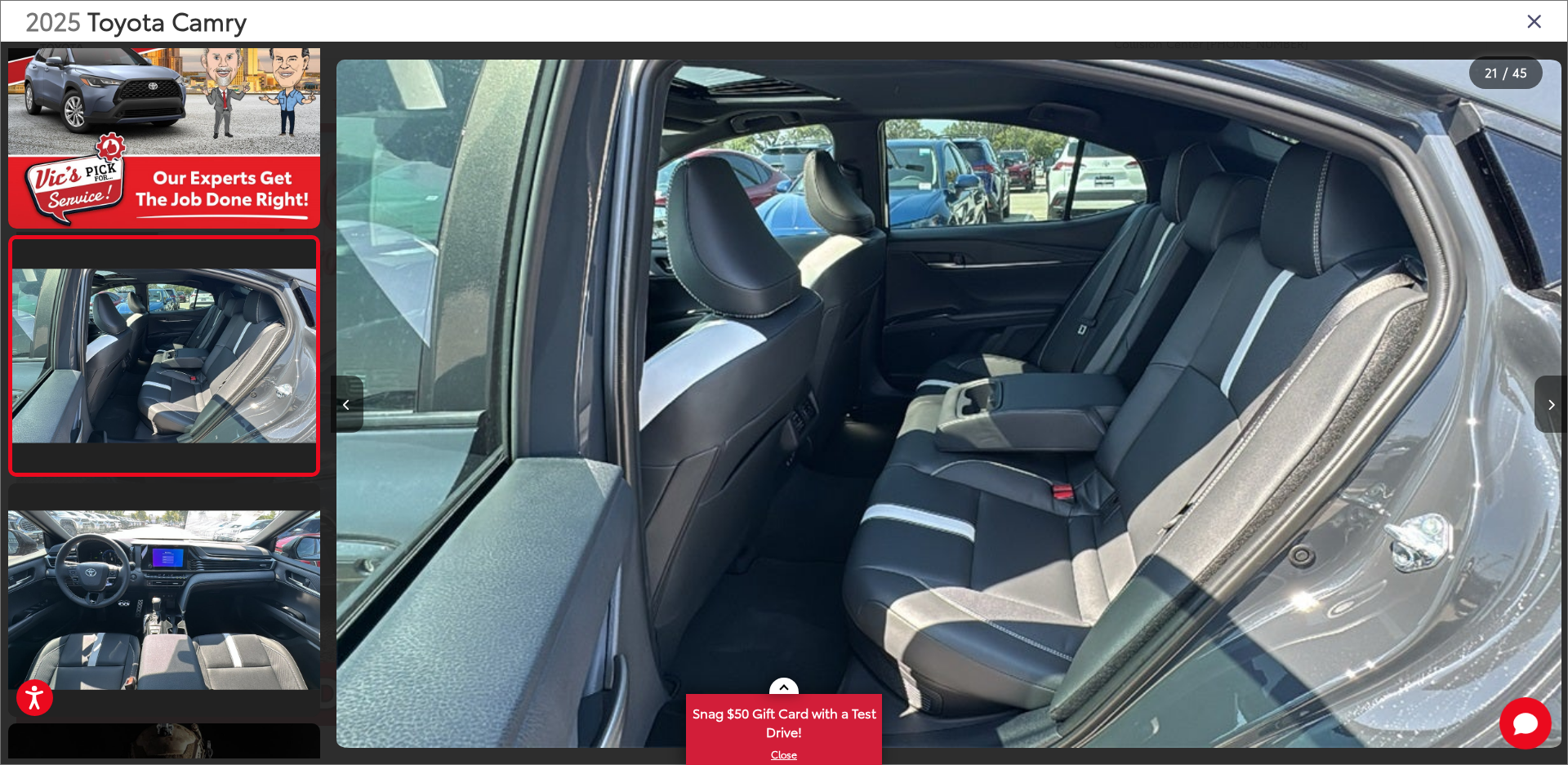
click at [1547, 403] on icon "Next image" at bounding box center [1551, 405] width 8 height 12
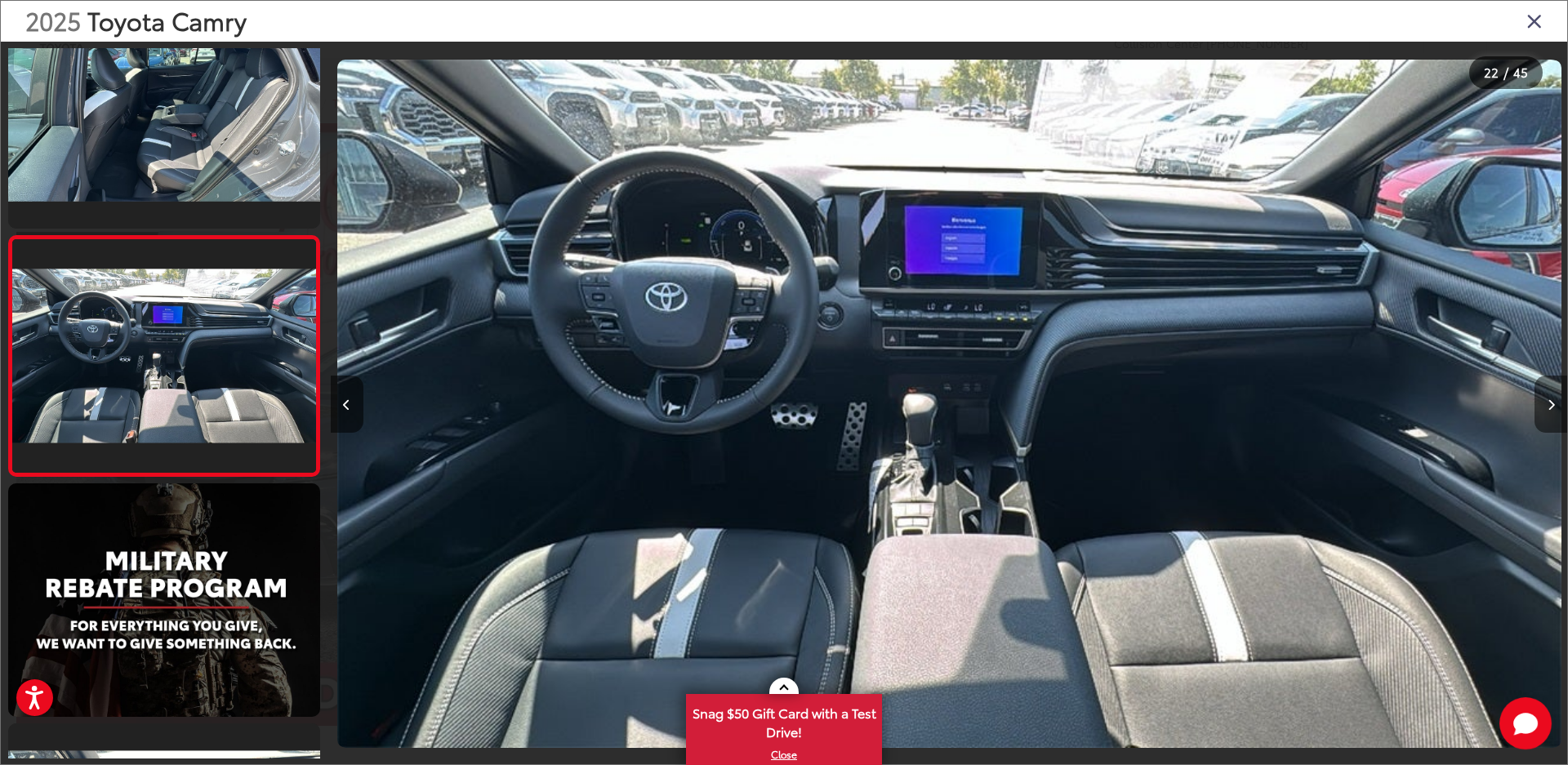
click at [1547, 403] on icon "Next image" at bounding box center [1551, 405] width 8 height 12
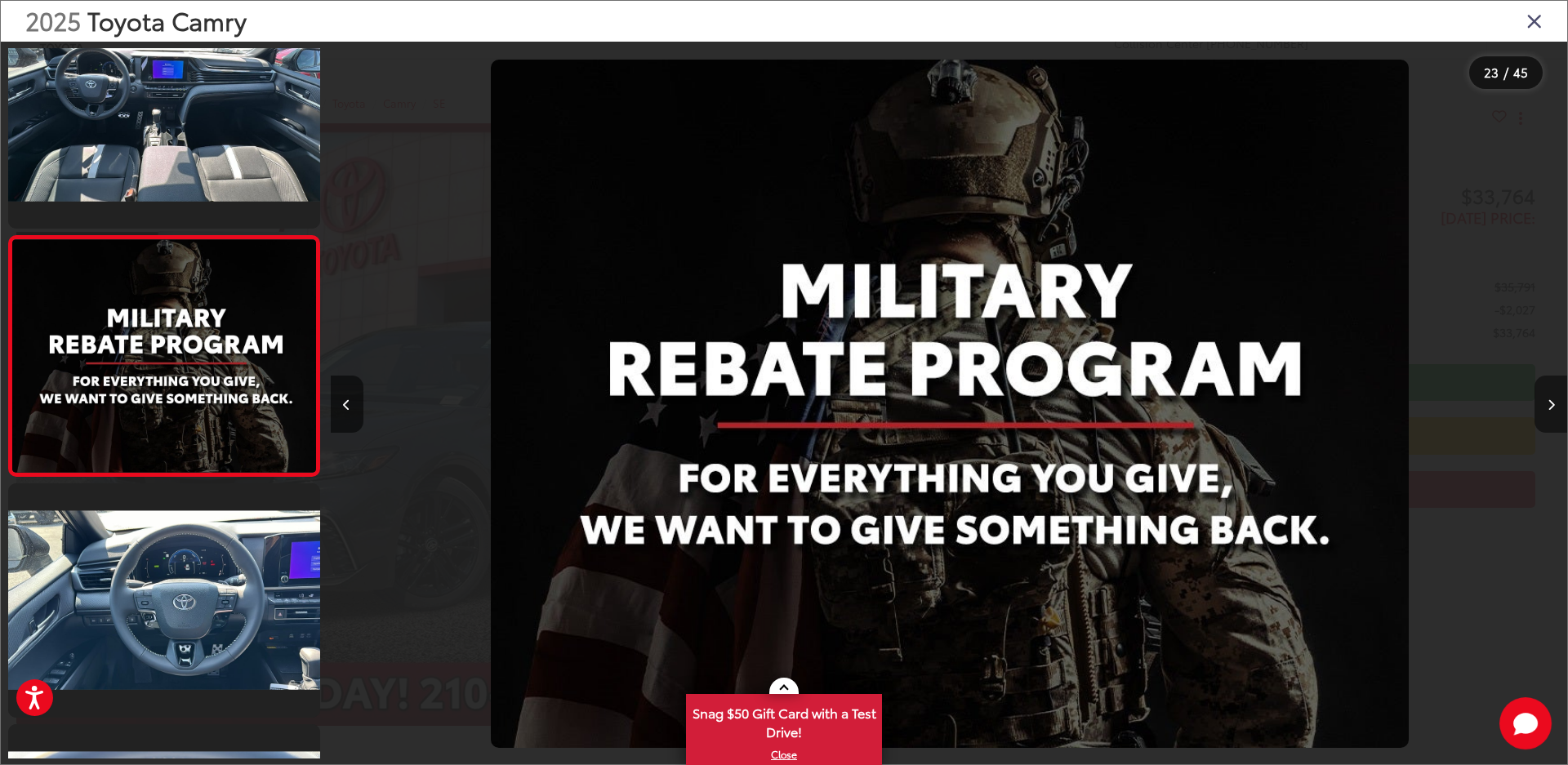
click at [1547, 403] on icon "Next image" at bounding box center [1551, 405] width 8 height 12
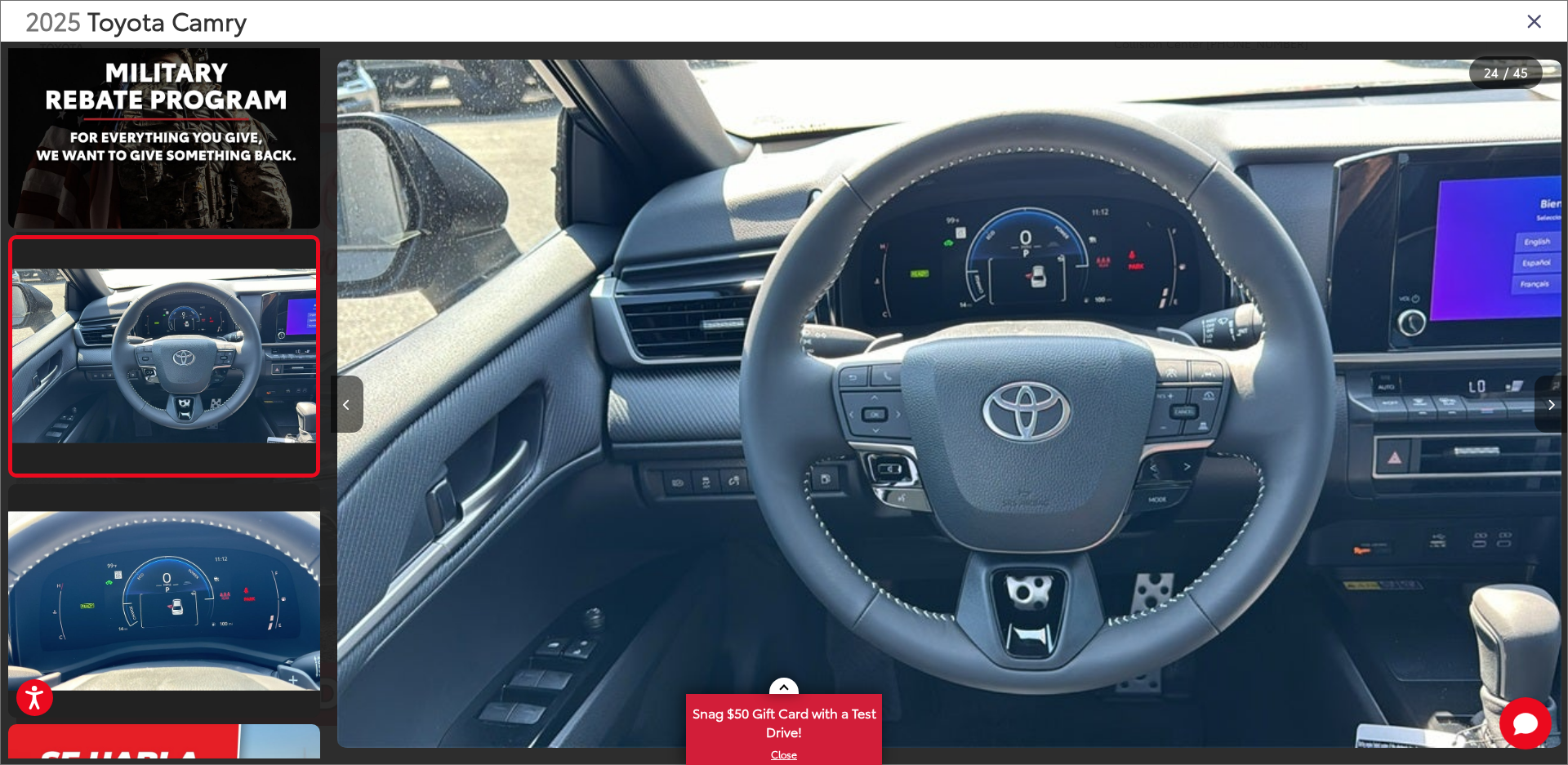
click at [1547, 403] on icon "Next image" at bounding box center [1551, 405] width 8 height 12
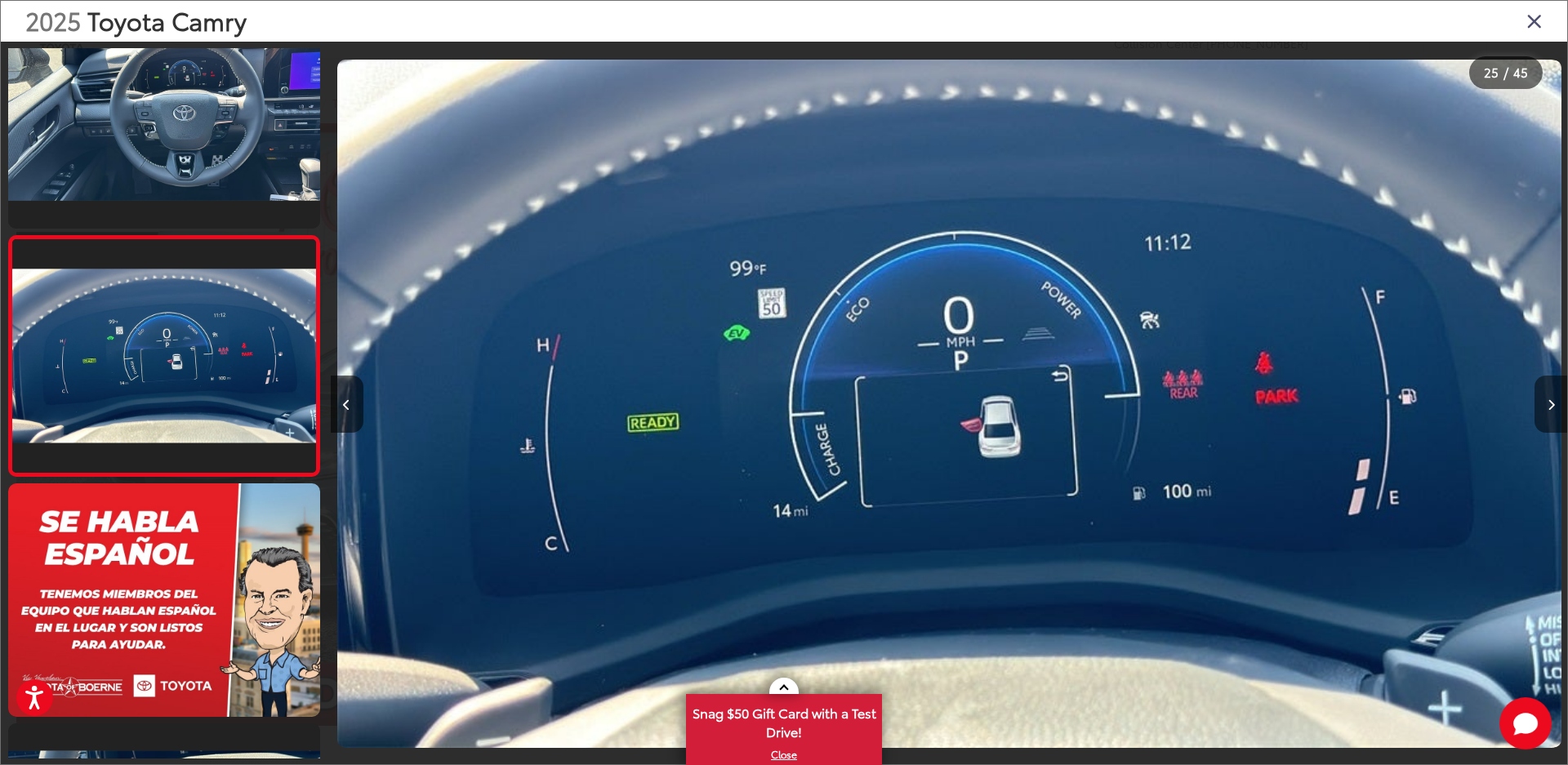
click at [1547, 403] on icon "Next image" at bounding box center [1551, 405] width 8 height 12
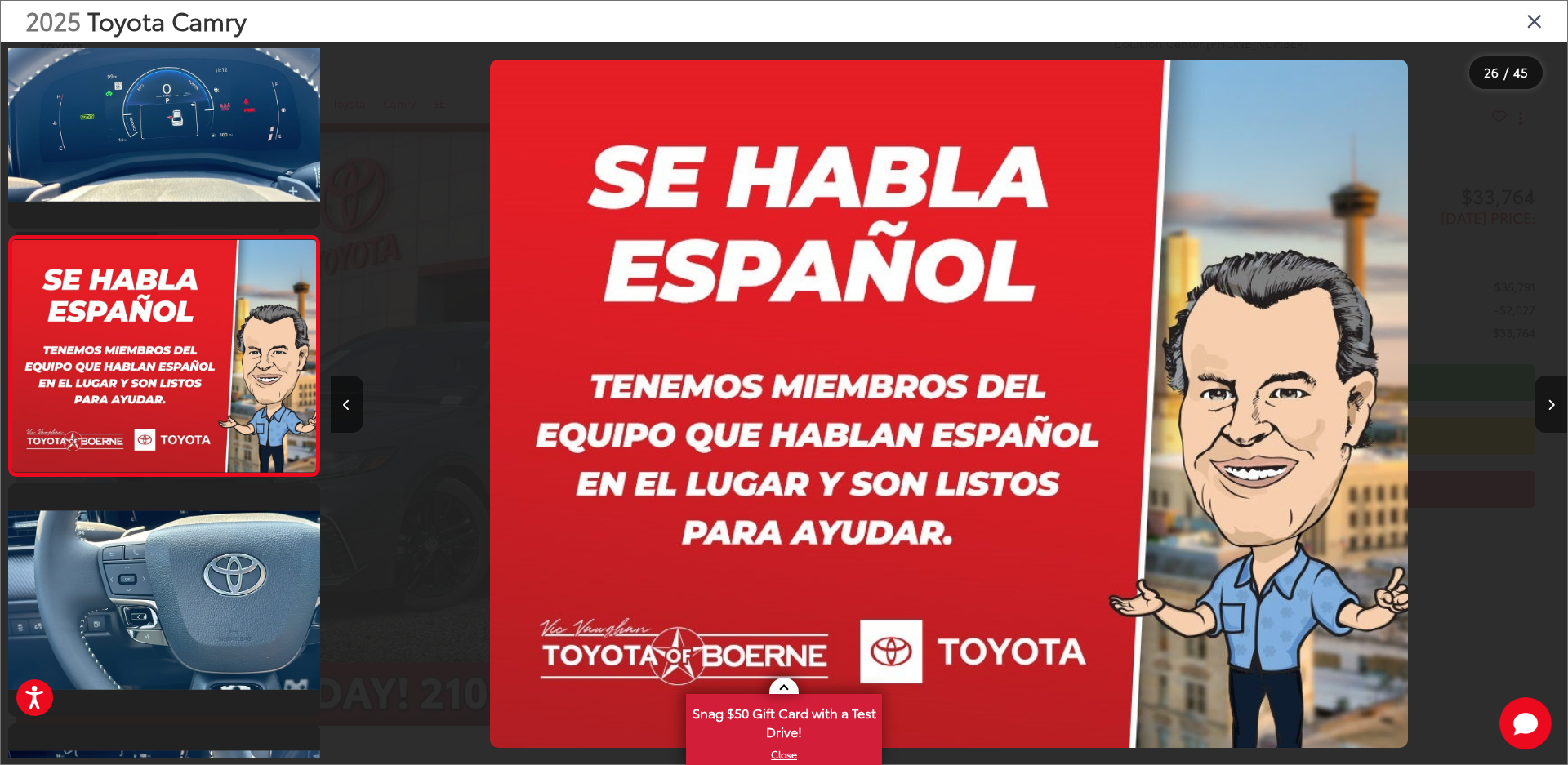
click at [1547, 403] on icon "Next image" at bounding box center [1551, 405] width 8 height 12
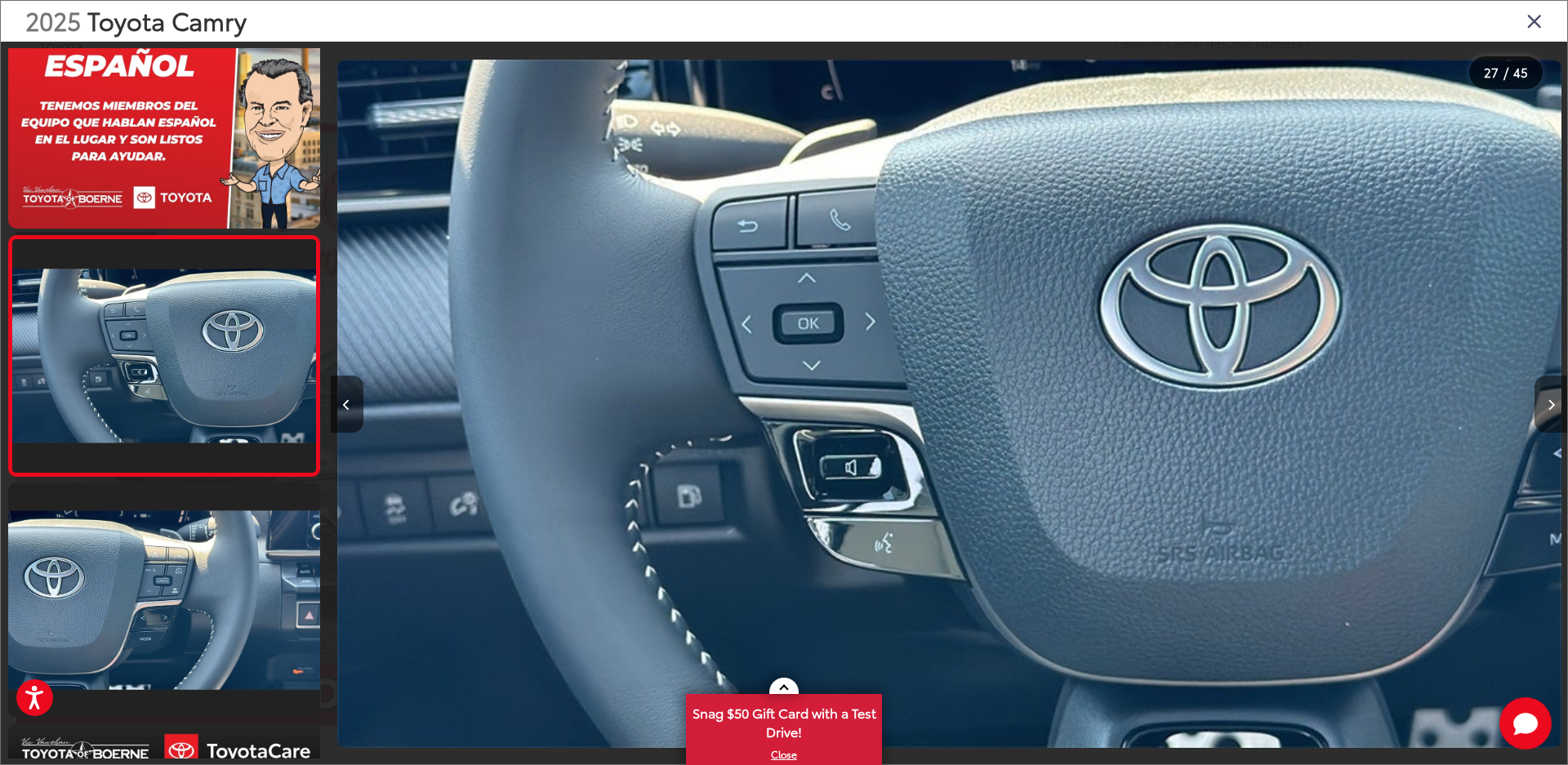
click at [1547, 403] on icon "Next image" at bounding box center [1551, 405] width 8 height 12
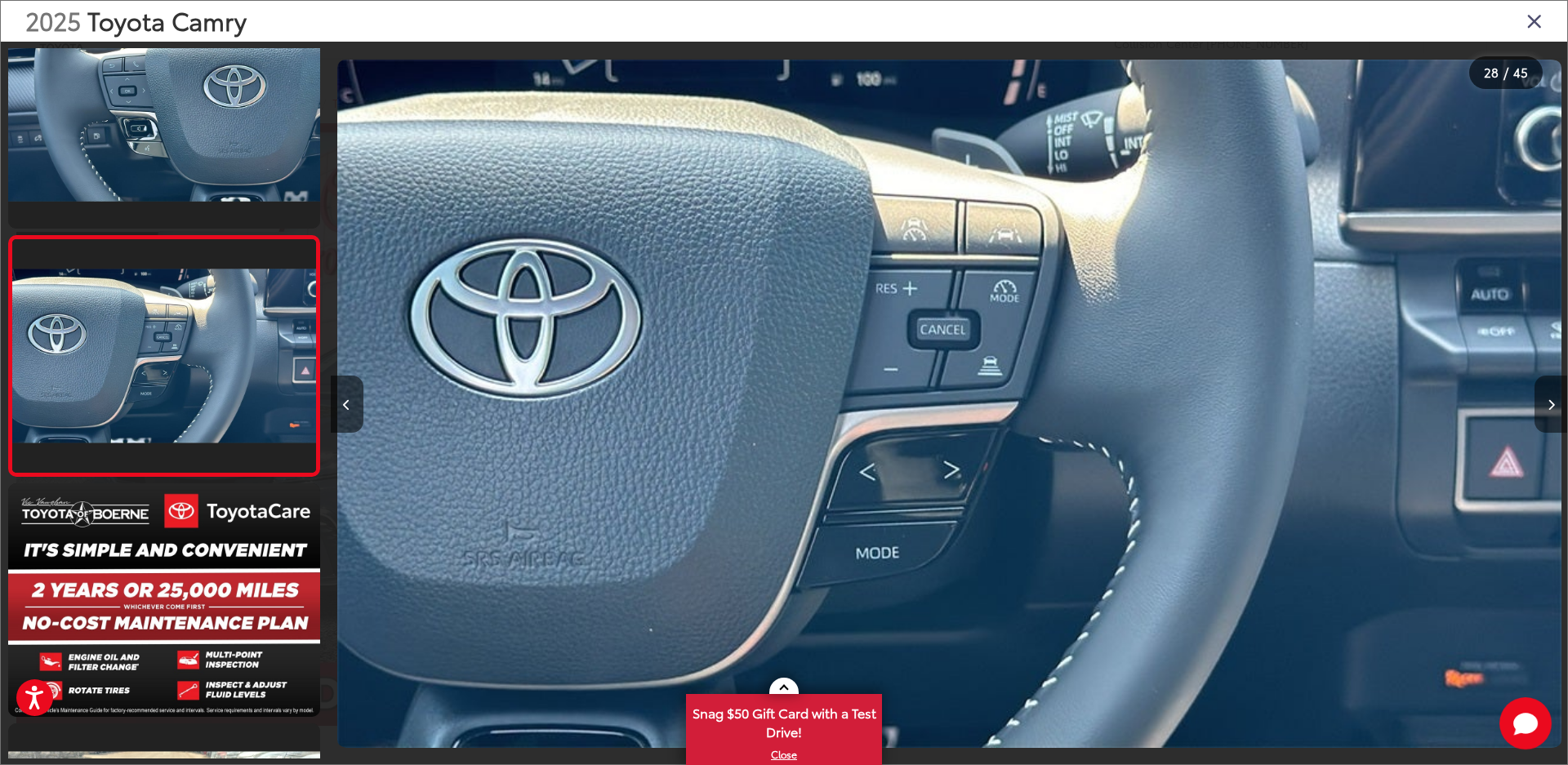
click at [1547, 403] on icon "Next image" at bounding box center [1551, 405] width 8 height 12
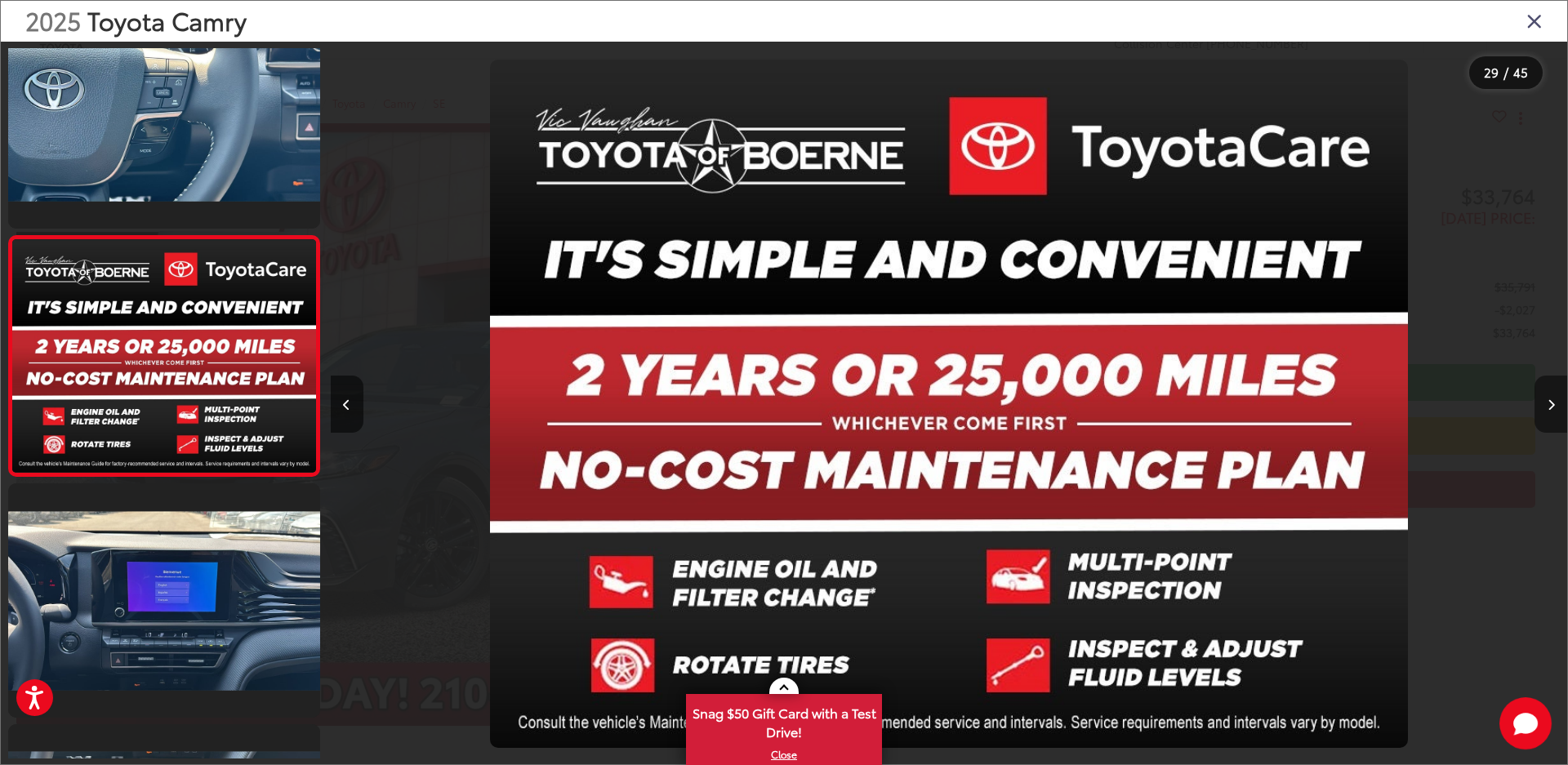
click at [1547, 403] on icon "Next image" at bounding box center [1551, 405] width 8 height 12
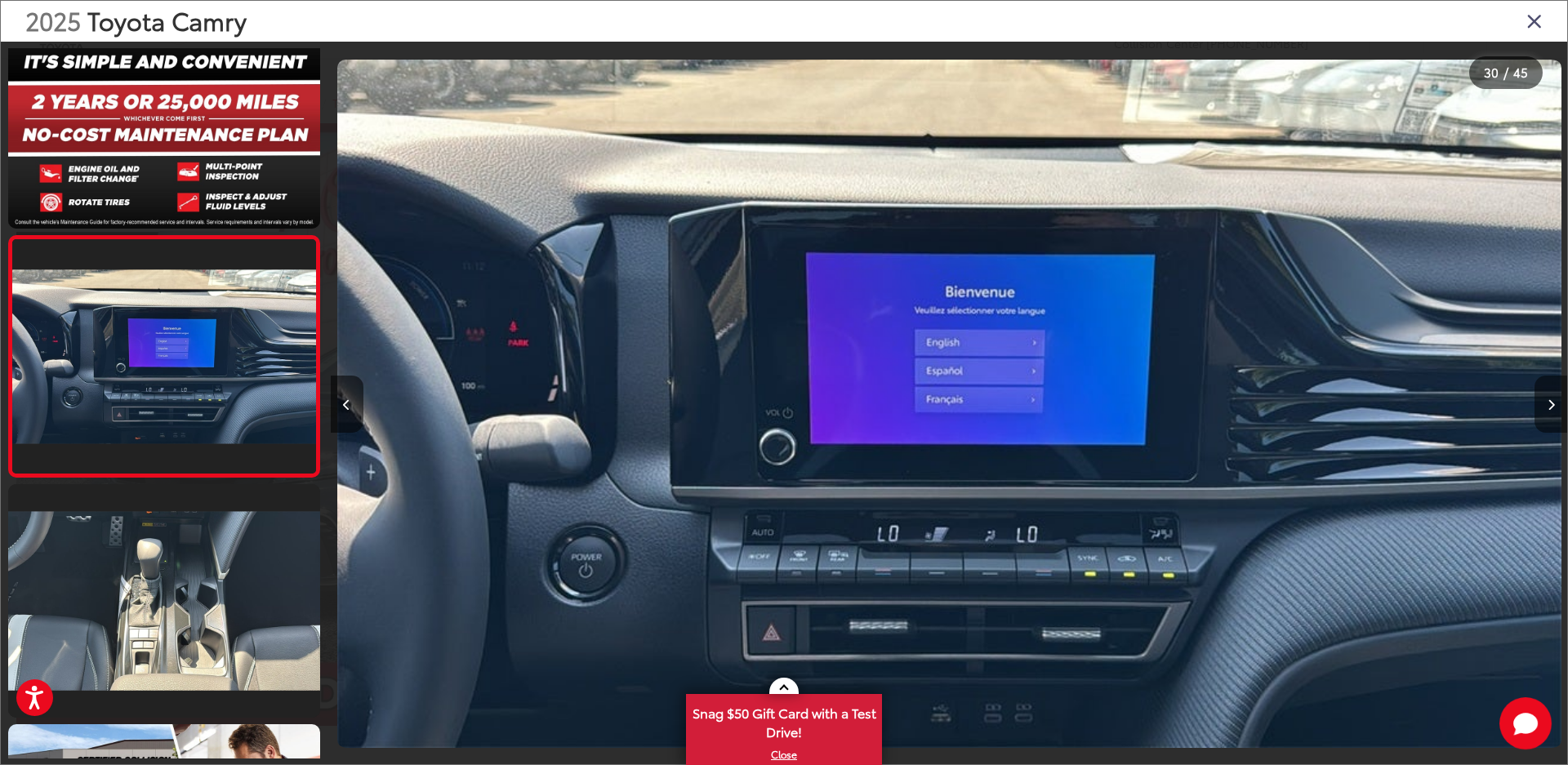
click at [1547, 403] on icon "Next image" at bounding box center [1551, 405] width 8 height 12
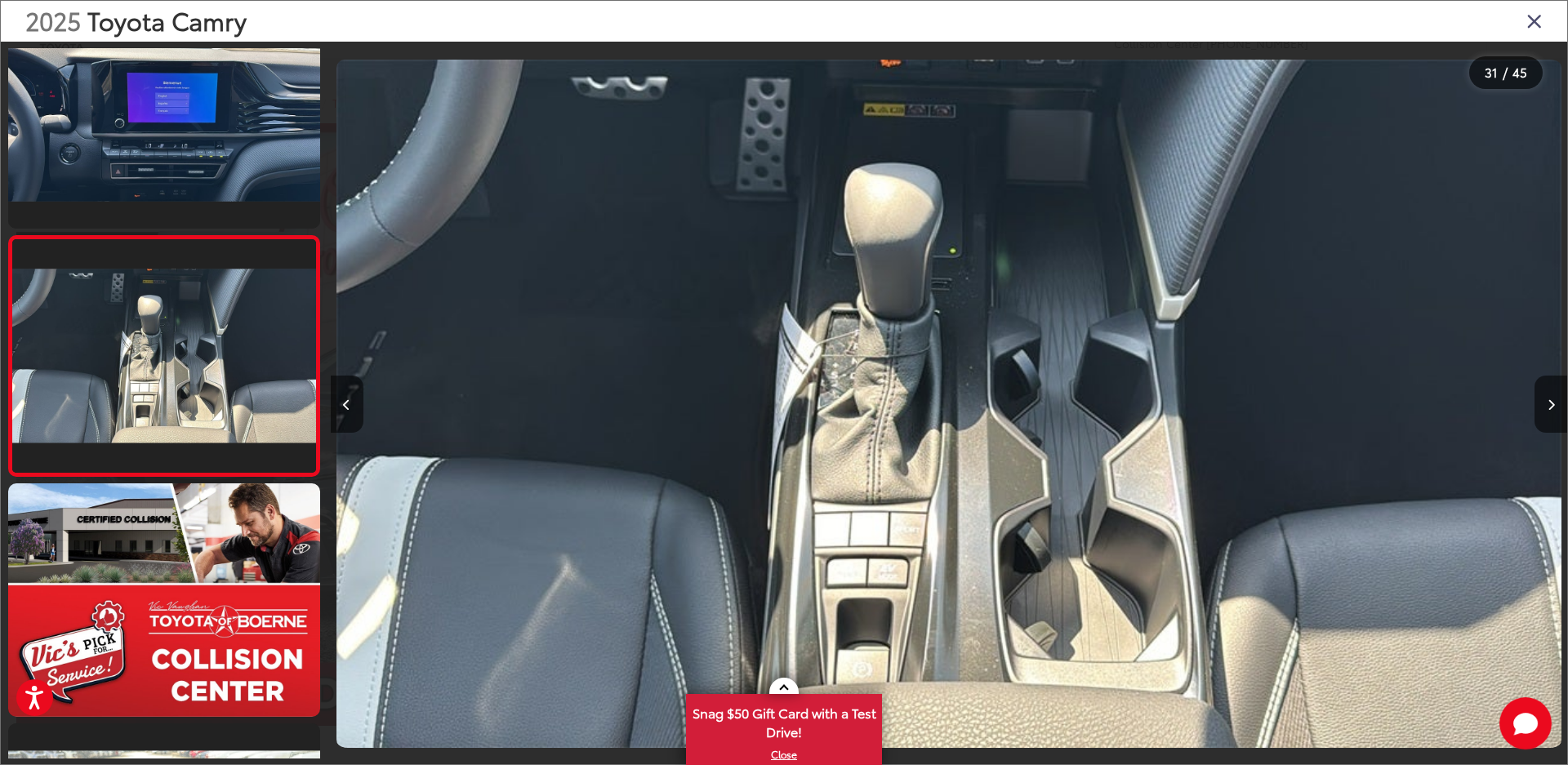
click at [1535, 24] on icon "Close gallery" at bounding box center [1534, 21] width 17 height 22
